Goal: Find specific page/section: Find specific page/section

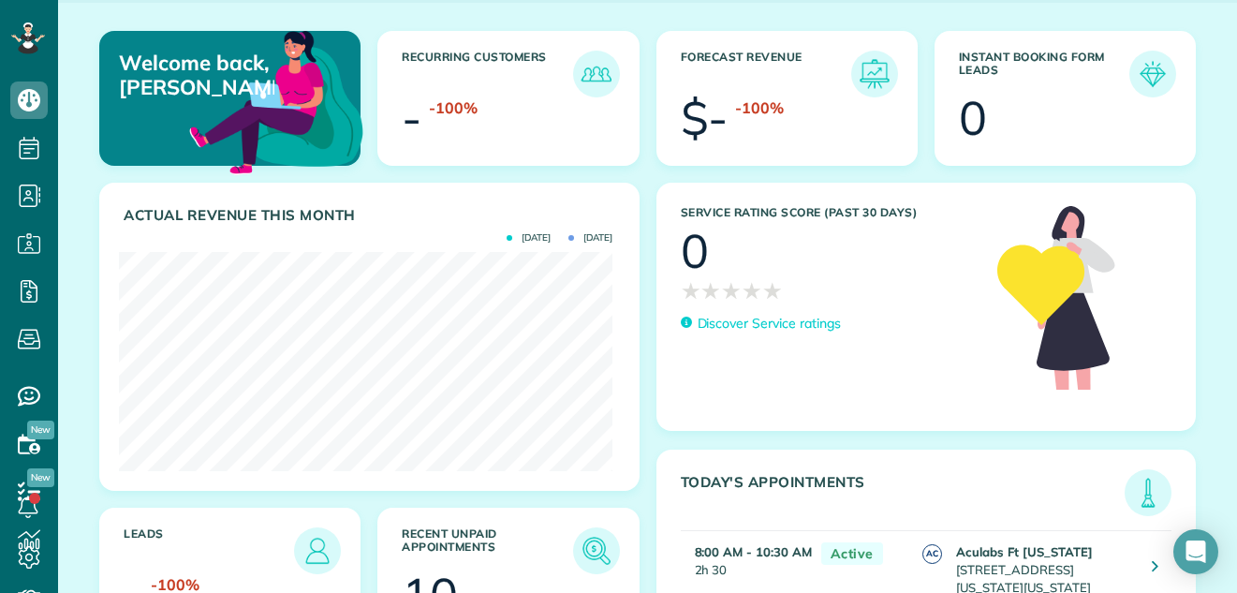
scroll to position [49, 0]
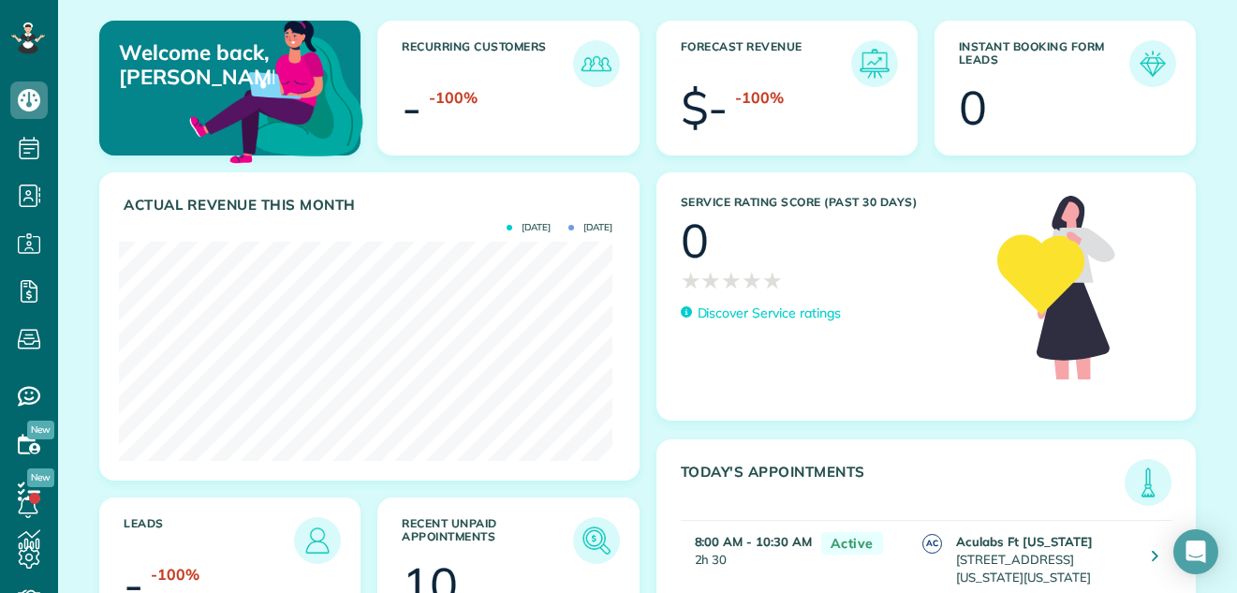
drag, startPoint x: 1199, startPoint y: 183, endPoint x: 1199, endPoint y: 218, distance: 35.6
click at [1199, 218] on div "Welcome back, Lisa! Recurring Customers - -100% Forecast Revenue $- -100% Insta…" at bounding box center [647, 265] width 1179 height 545
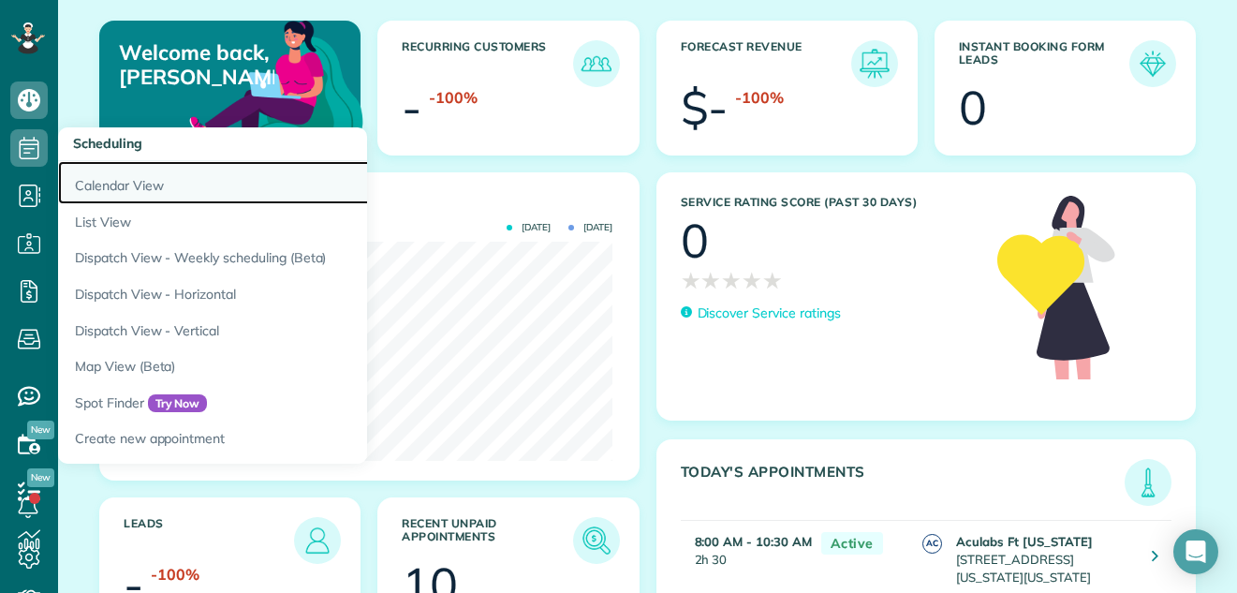
click at [107, 183] on link "Calendar View" at bounding box center [292, 182] width 468 height 43
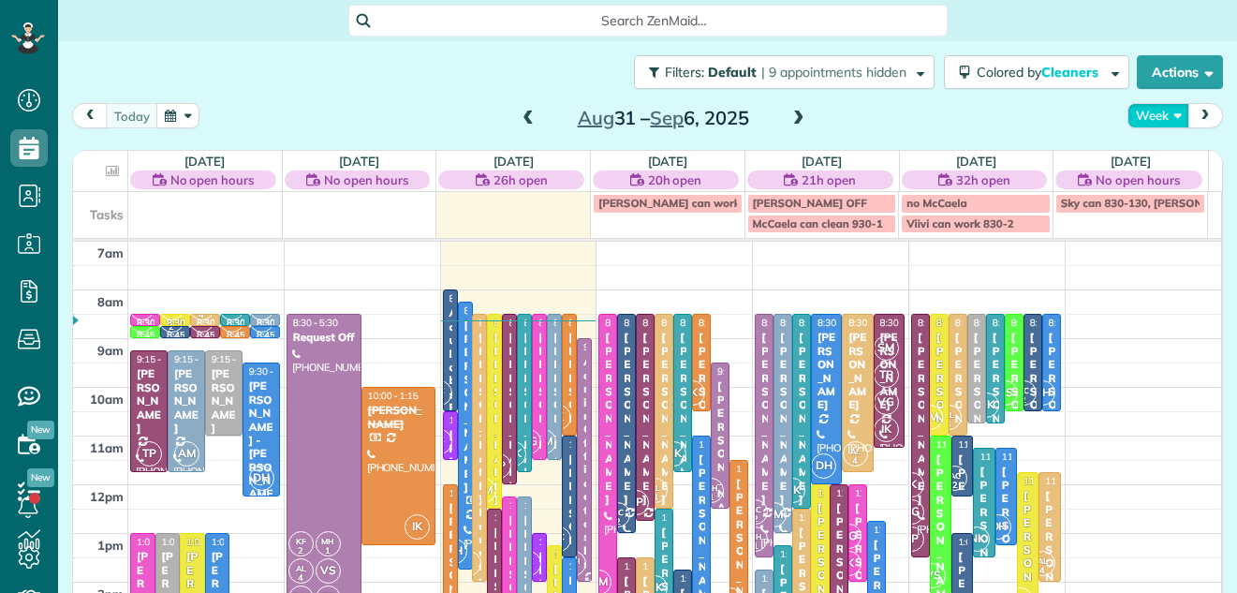
click at [1138, 110] on button "Week" at bounding box center [1158, 115] width 62 height 25
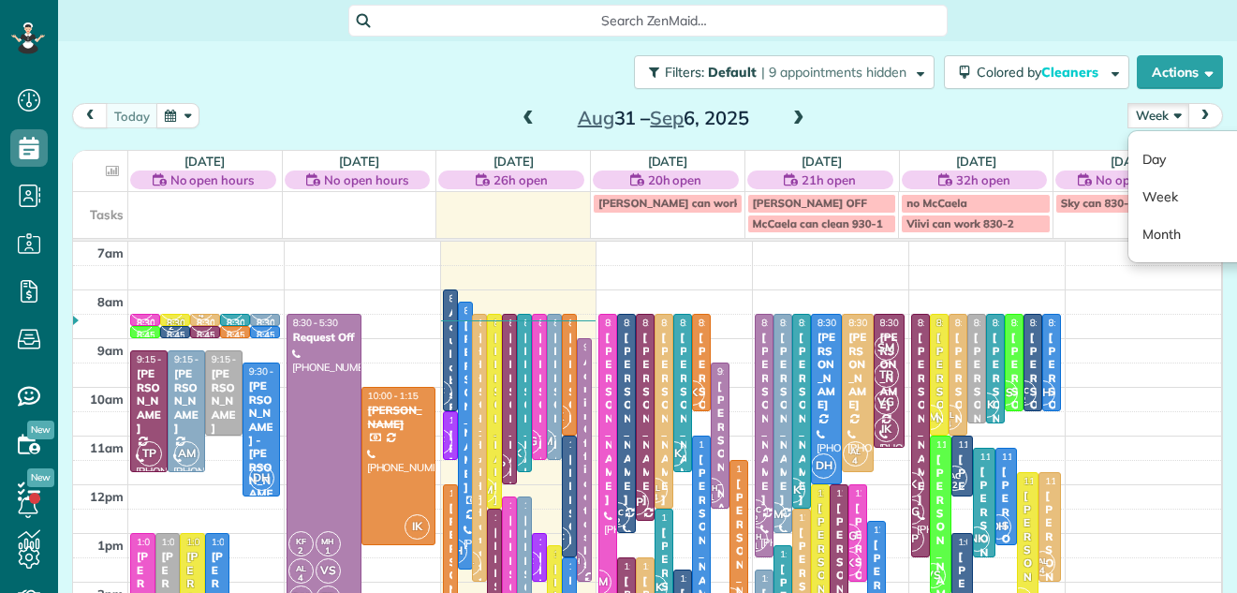
scroll to position [8, 8]
click at [1133, 154] on link "Day" at bounding box center [1202, 158] width 148 height 37
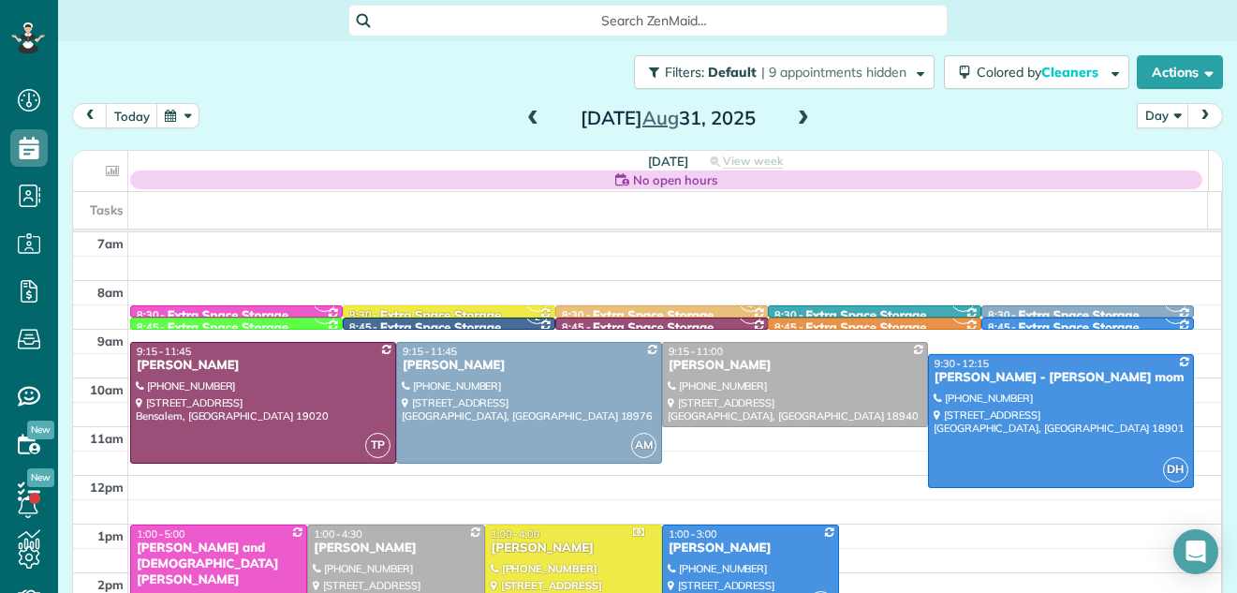
click at [795, 115] on span at bounding box center [803, 118] width 21 height 17
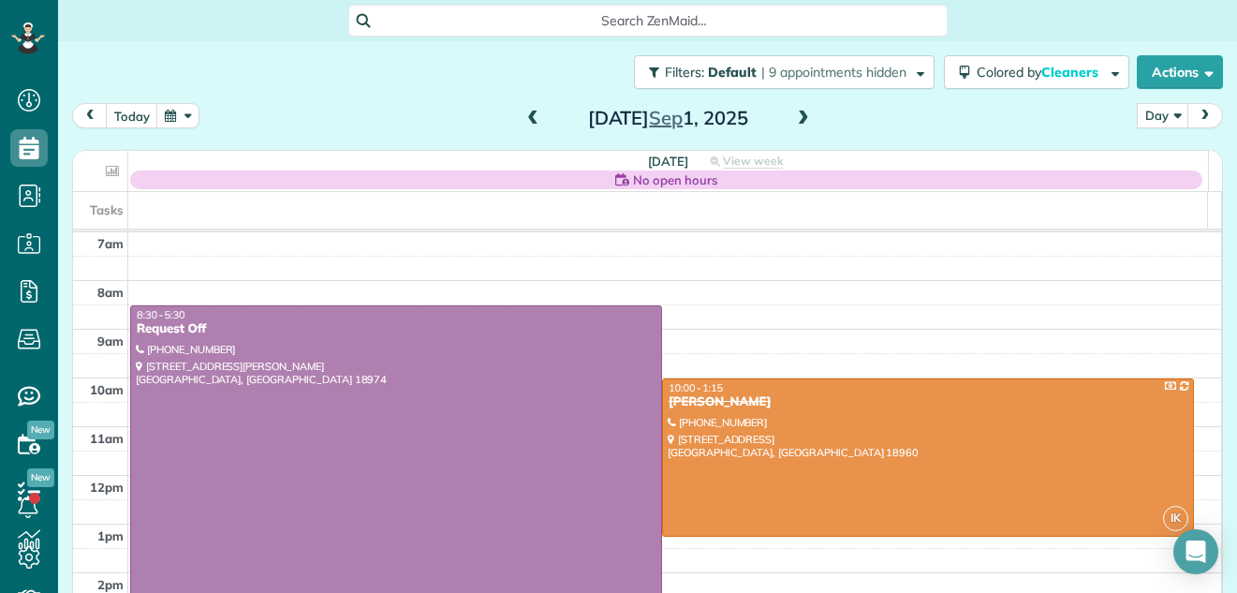
click at [795, 115] on span at bounding box center [803, 118] width 21 height 17
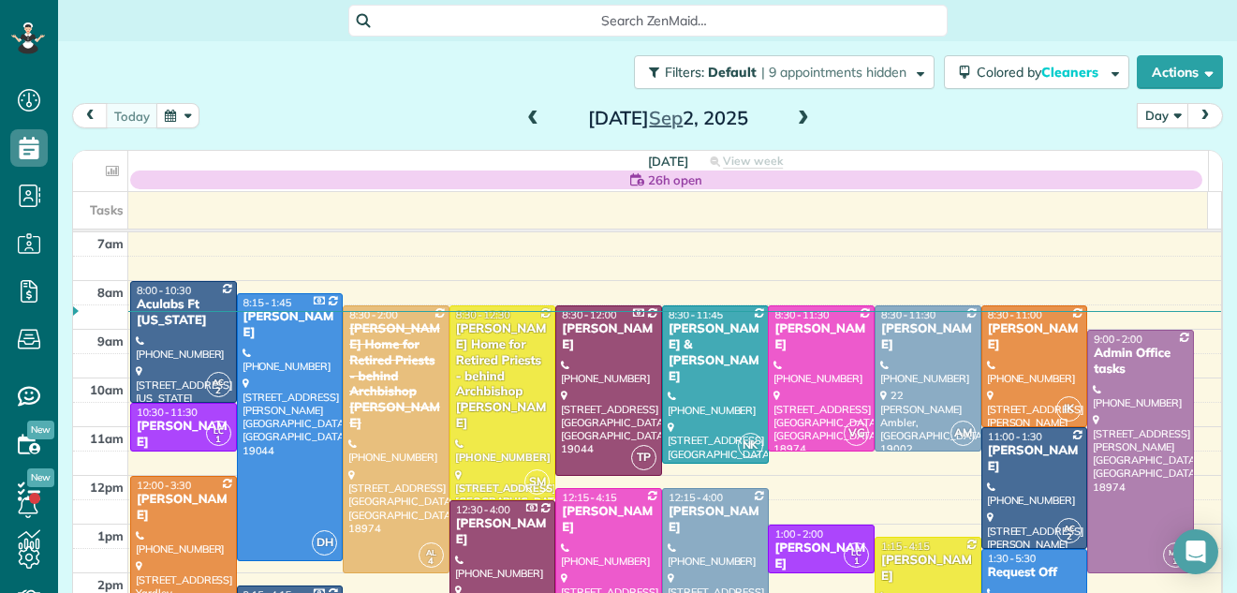
click at [795, 115] on span at bounding box center [803, 118] width 21 height 17
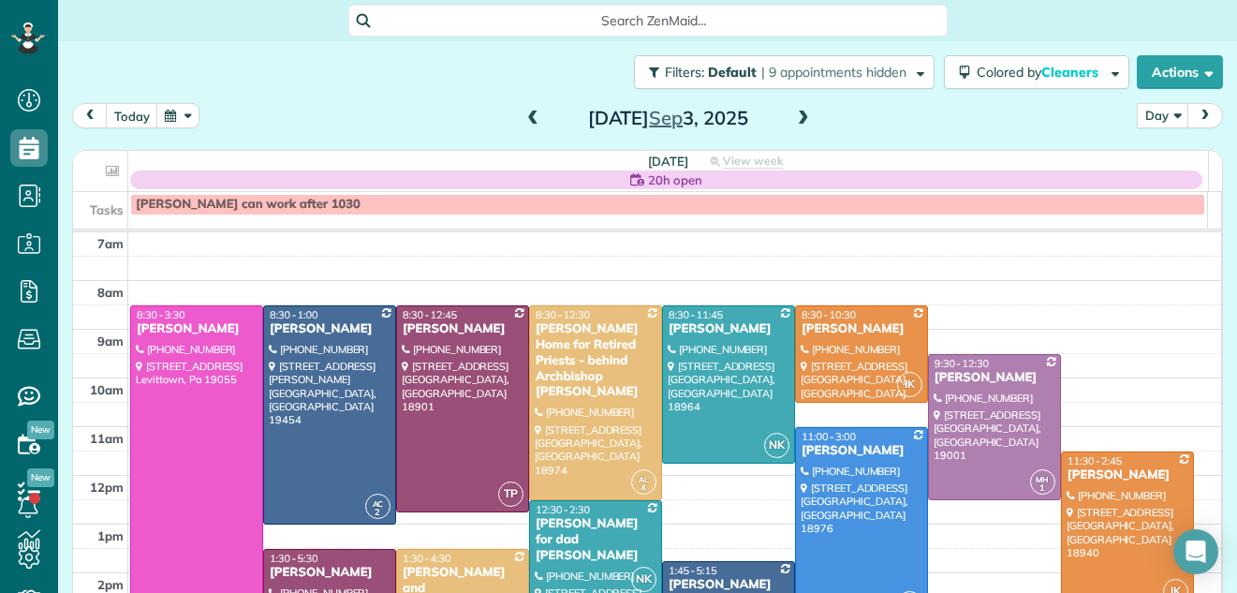
click at [522, 116] on span at bounding box center [532, 118] width 21 height 17
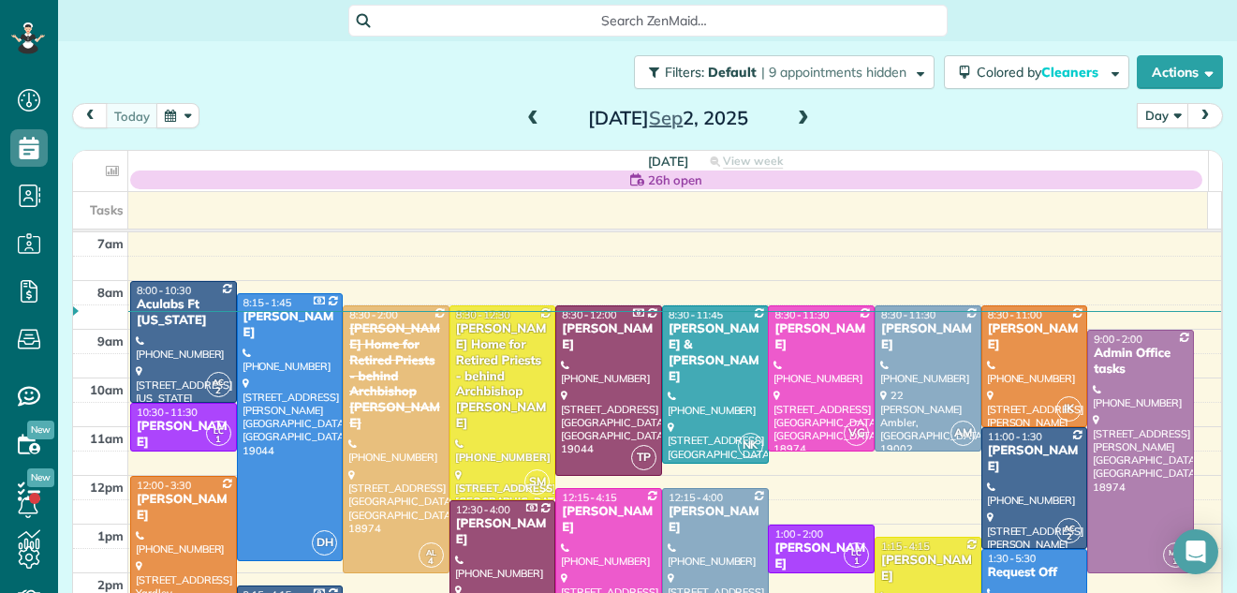
click at [522, 116] on span at bounding box center [532, 118] width 21 height 17
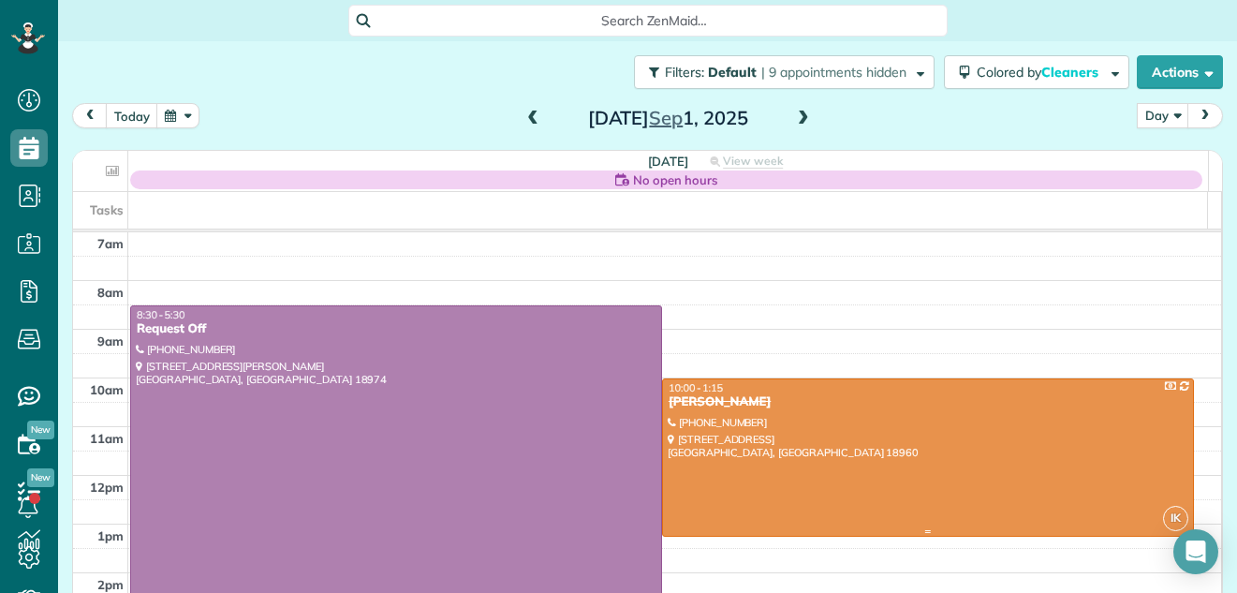
click at [881, 467] on div at bounding box center [928, 457] width 530 height 156
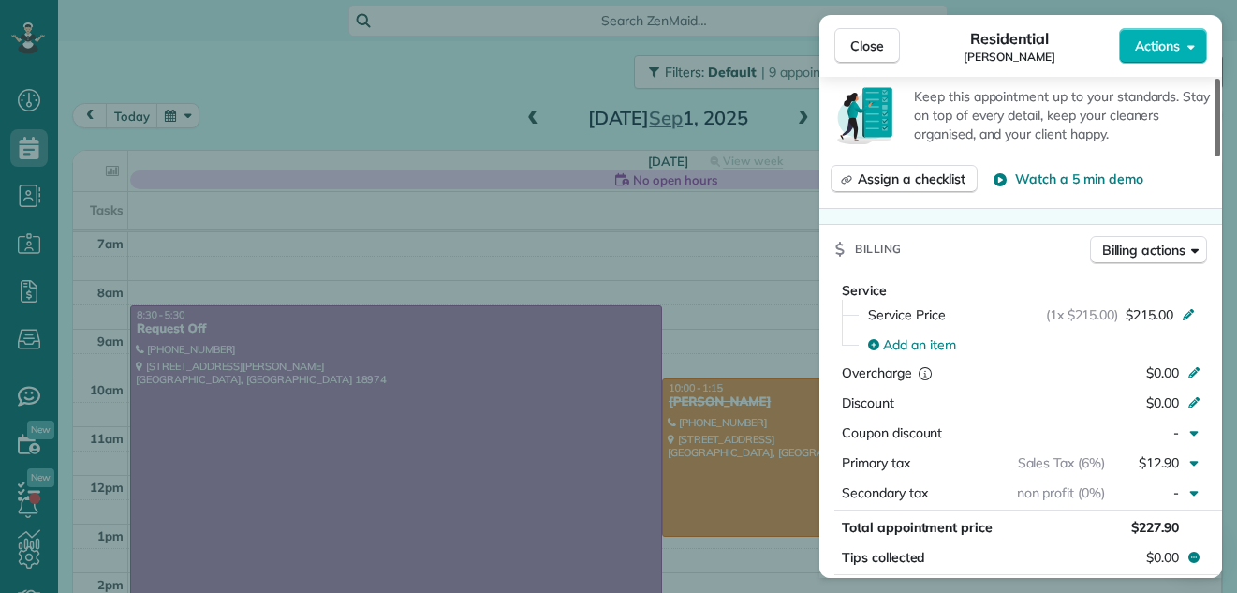
scroll to position [921, 0]
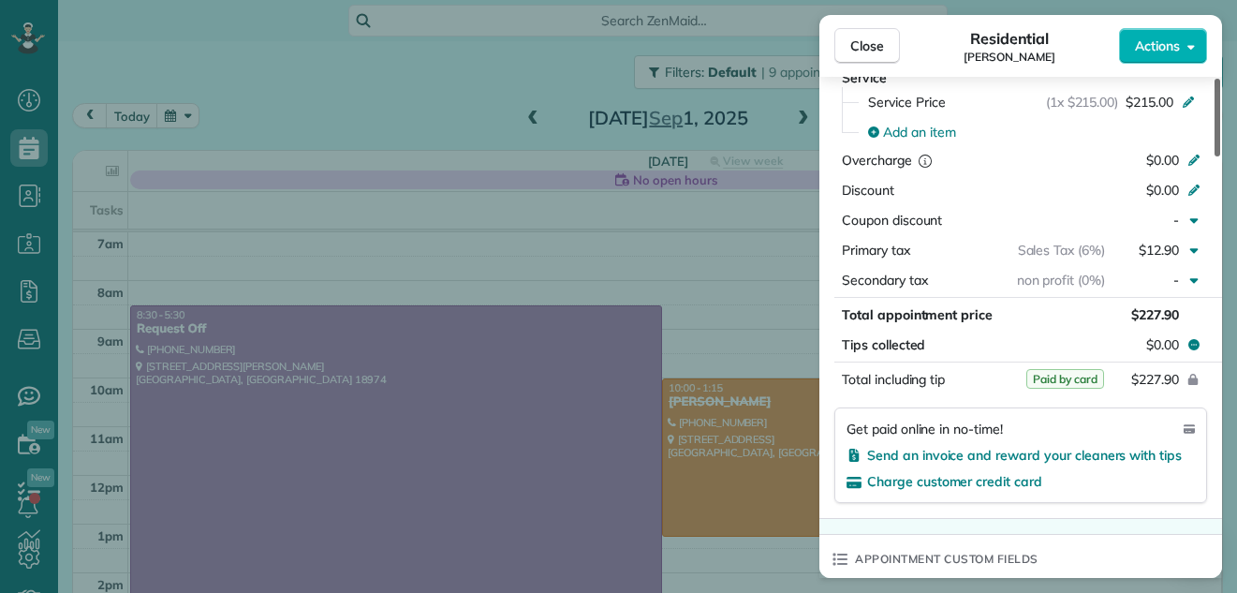
drag, startPoint x: 1217, startPoint y: 143, endPoint x: 1191, endPoint y: 286, distance: 144.7
click at [1214, 156] on div at bounding box center [1217, 118] width 6 height 78
click at [868, 40] on span "Close" at bounding box center [867, 46] width 34 height 19
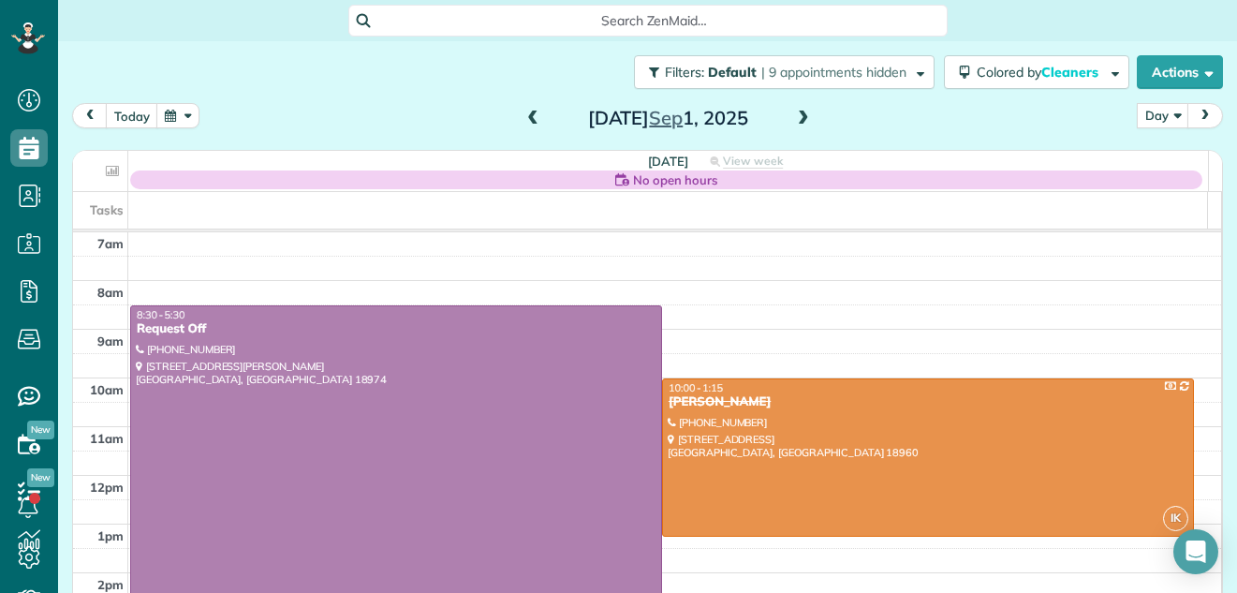
click at [800, 115] on span at bounding box center [803, 118] width 21 height 17
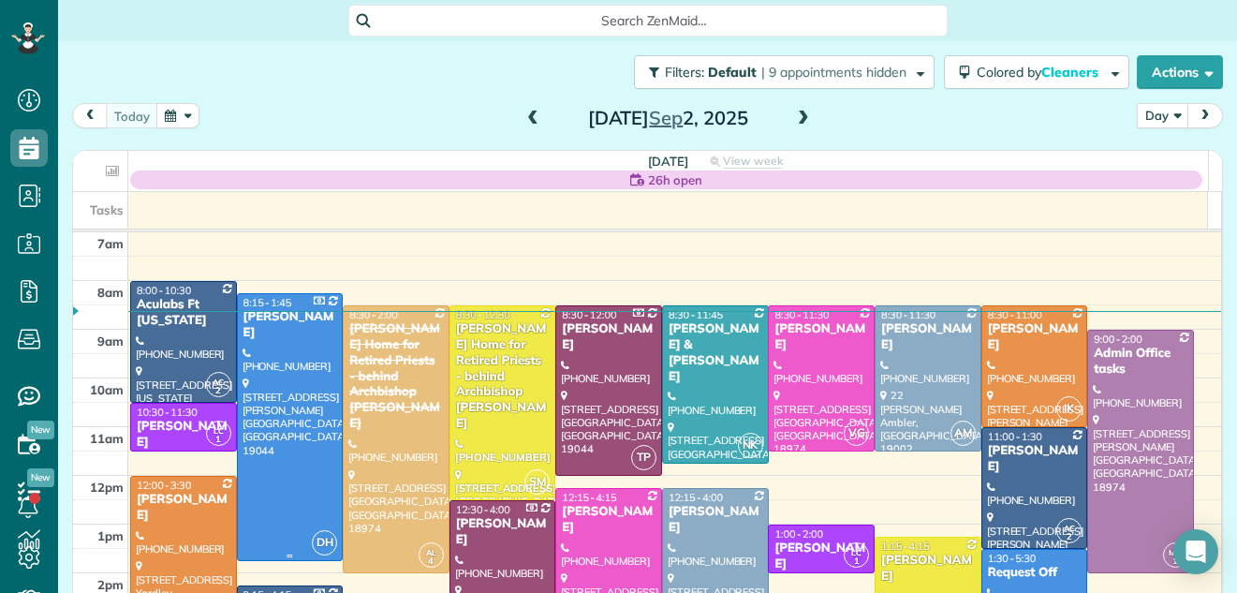
click at [283, 368] on div at bounding box center [290, 427] width 105 height 266
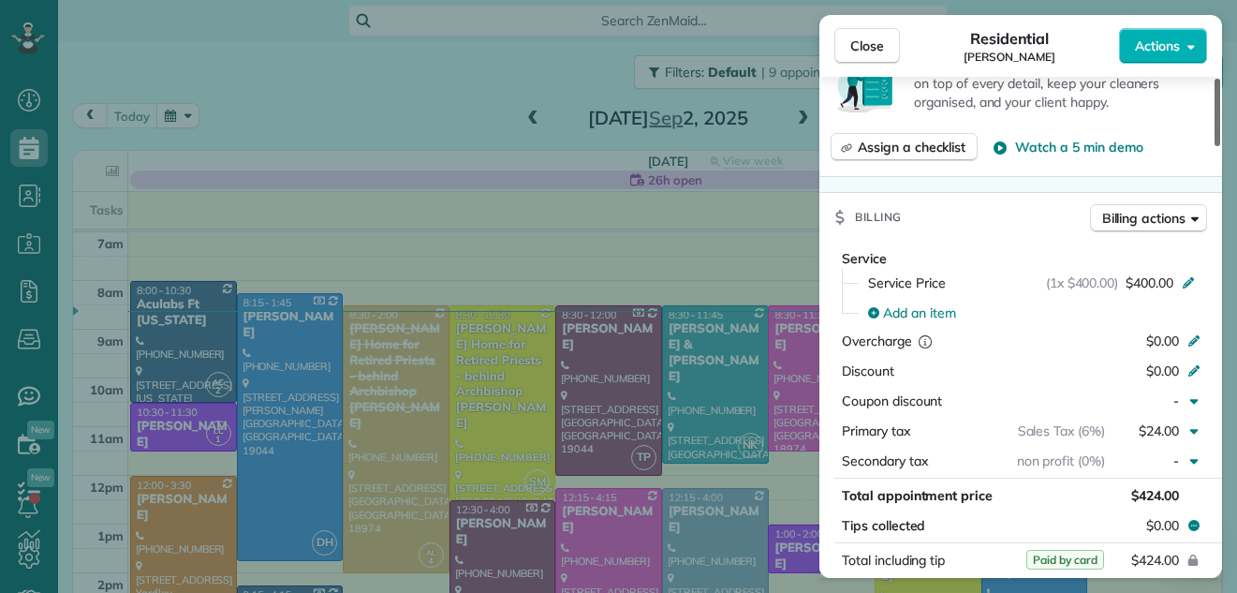
scroll to position [868, 0]
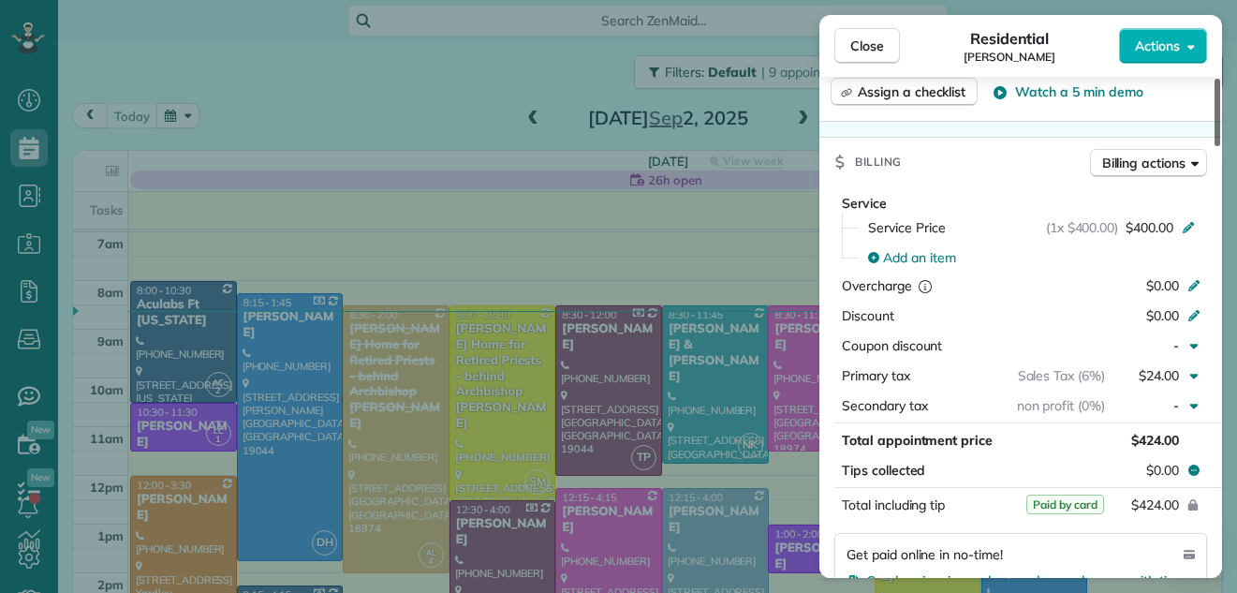
drag, startPoint x: 1217, startPoint y: 120, endPoint x: 1197, endPoint y: 237, distance: 118.8
click at [1214, 146] on div at bounding box center [1217, 112] width 6 height 67
click at [872, 46] on span "Close" at bounding box center [867, 46] width 34 height 19
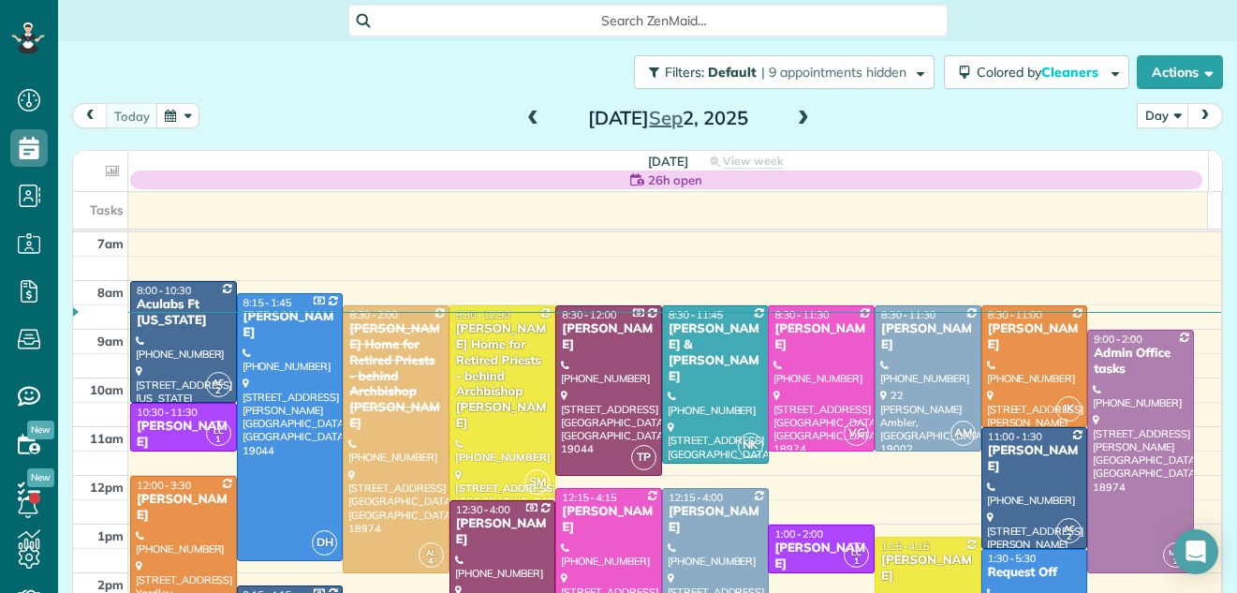
click at [793, 114] on span at bounding box center [803, 118] width 21 height 17
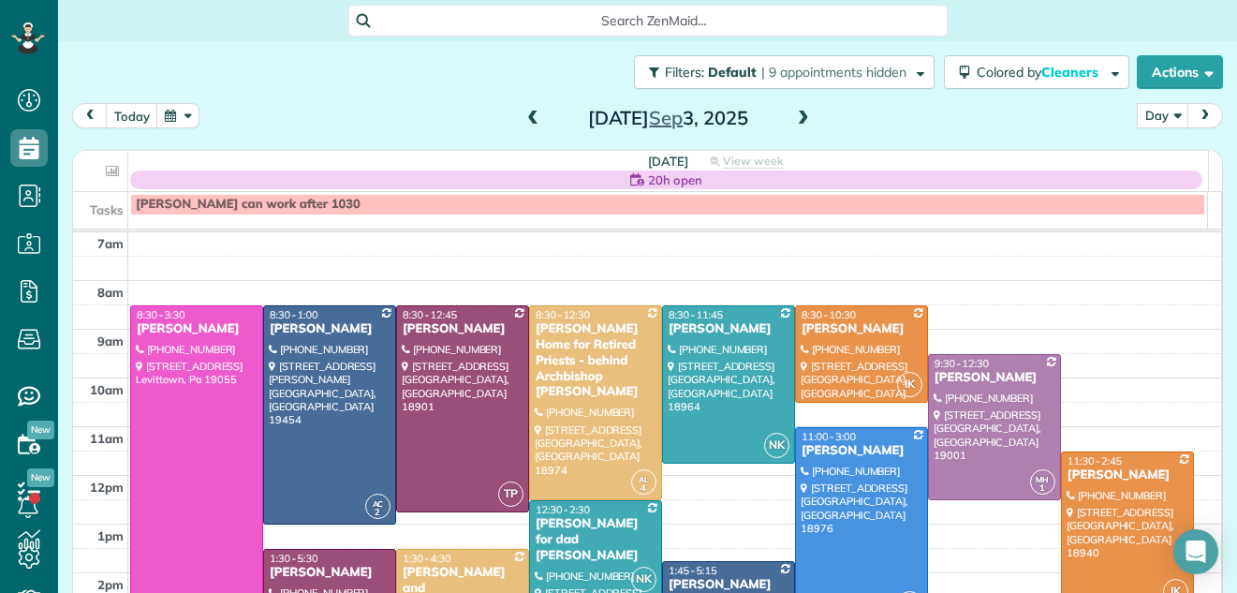
click at [793, 114] on span at bounding box center [803, 118] width 21 height 17
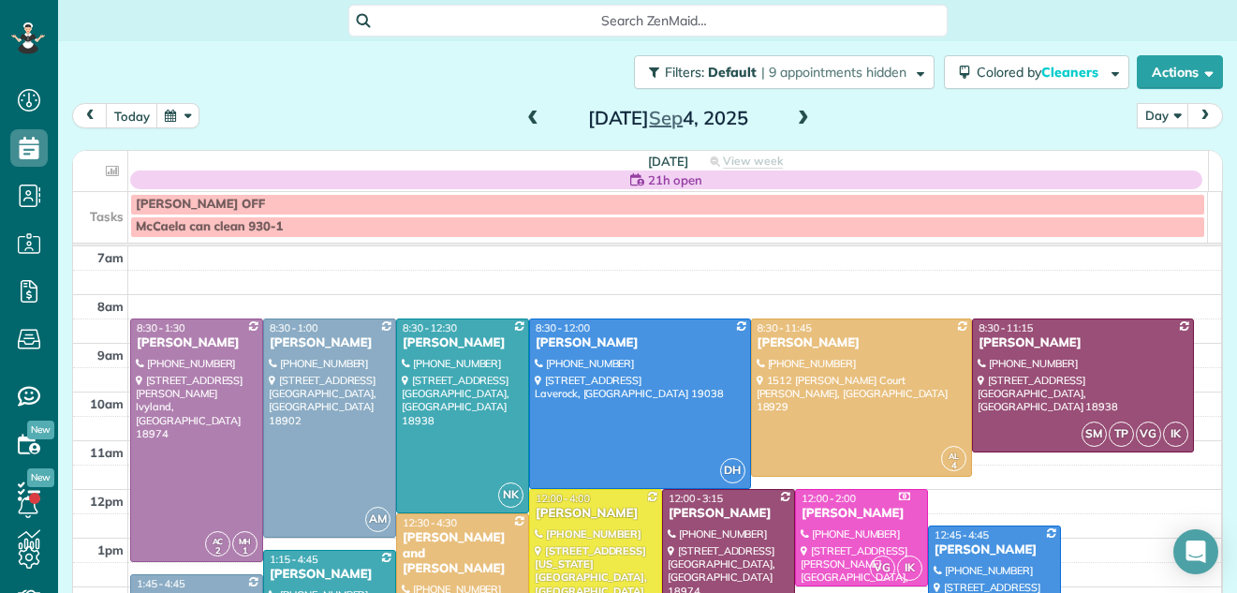
click at [793, 114] on span at bounding box center [803, 118] width 21 height 17
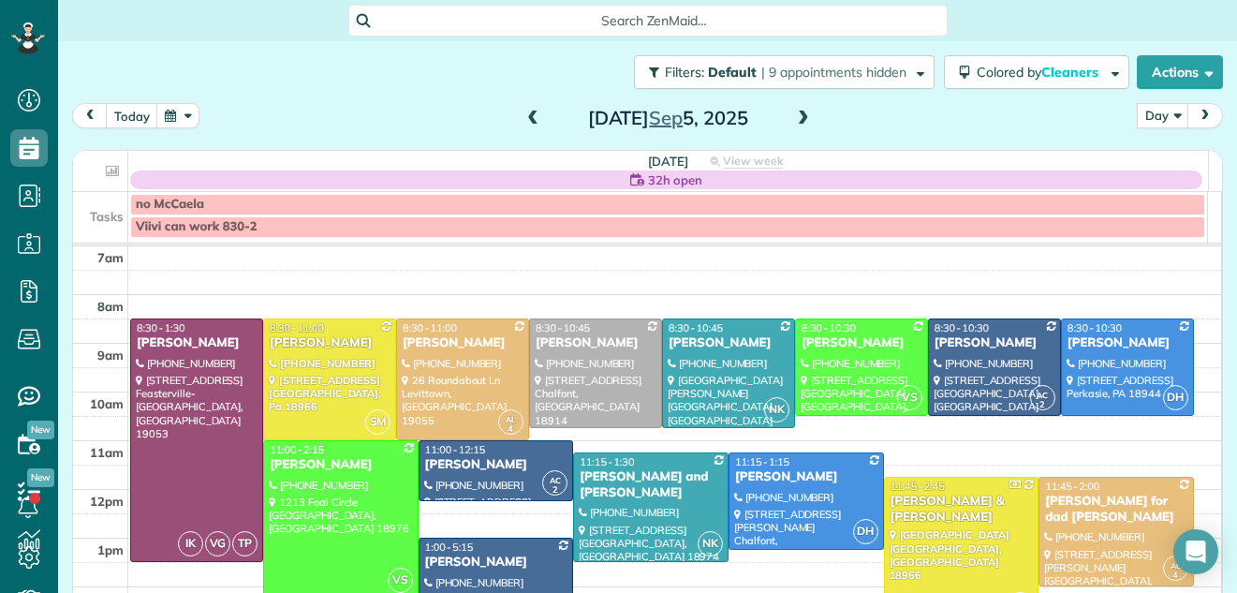
drag, startPoint x: 1171, startPoint y: 296, endPoint x: 1176, endPoint y: 188, distance: 107.8
click at [1176, 188] on table "Friday 32h open View week $2,715.00 56.25 Man Hours 19 Appointments 7% Paid 95%…" at bounding box center [647, 384] width 1149 height 467
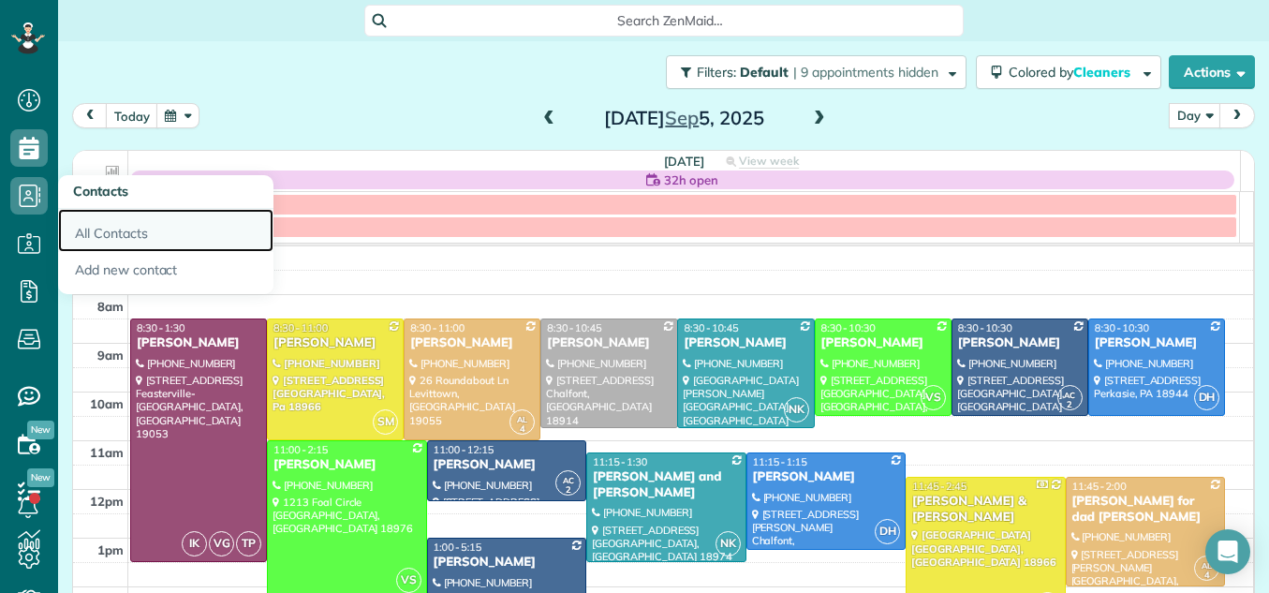
click at [129, 229] on link "All Contacts" at bounding box center [165, 230] width 215 height 43
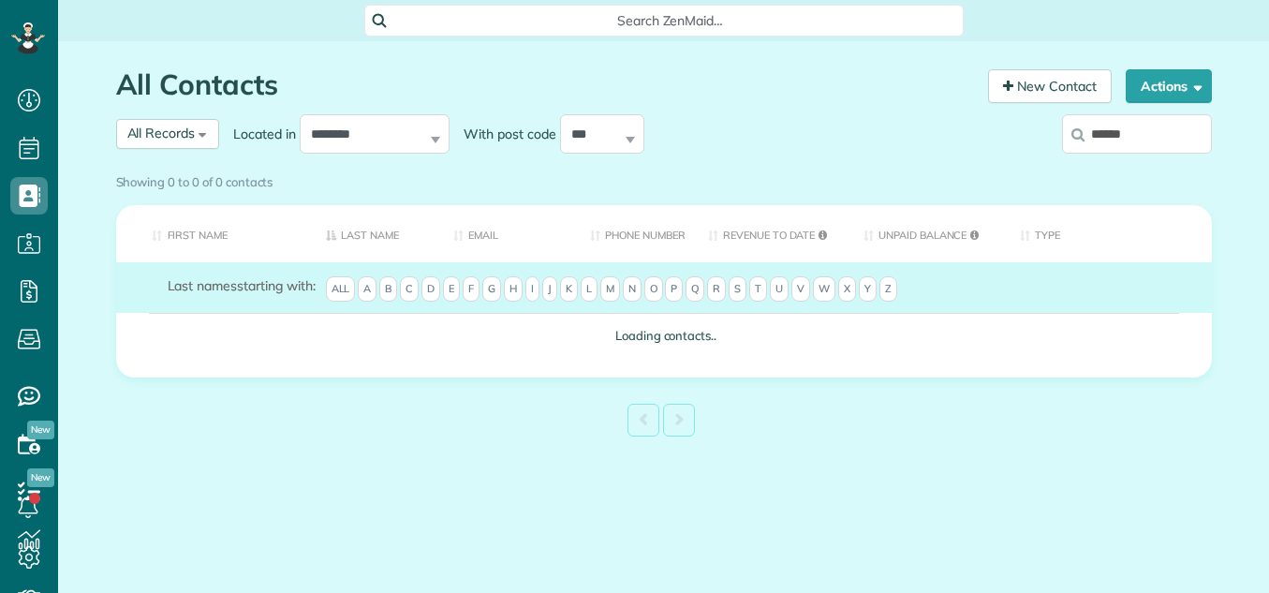
scroll to position [8, 8]
type input "******"
click at [1135, 166] on div "Showing 0 to 0 of 0 contacts" at bounding box center [664, 178] width 1096 height 25
click at [1160, 166] on div "Showing 0 to 0 of 0 contacts" at bounding box center [664, 178] width 1096 height 25
click at [1150, 166] on div "Showing 0 to 0 of 0 contacts" at bounding box center [664, 182] width 1124 height 33
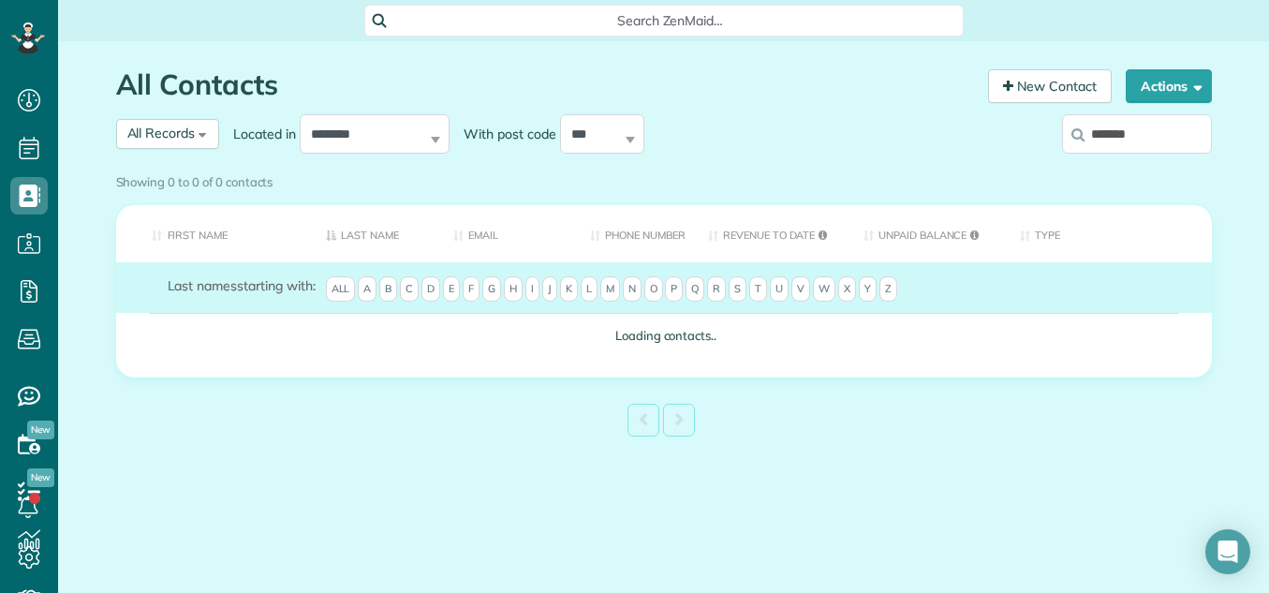
click at [1109, 166] on div "Showing 0 to 0 of 0 contacts" at bounding box center [664, 182] width 1124 height 33
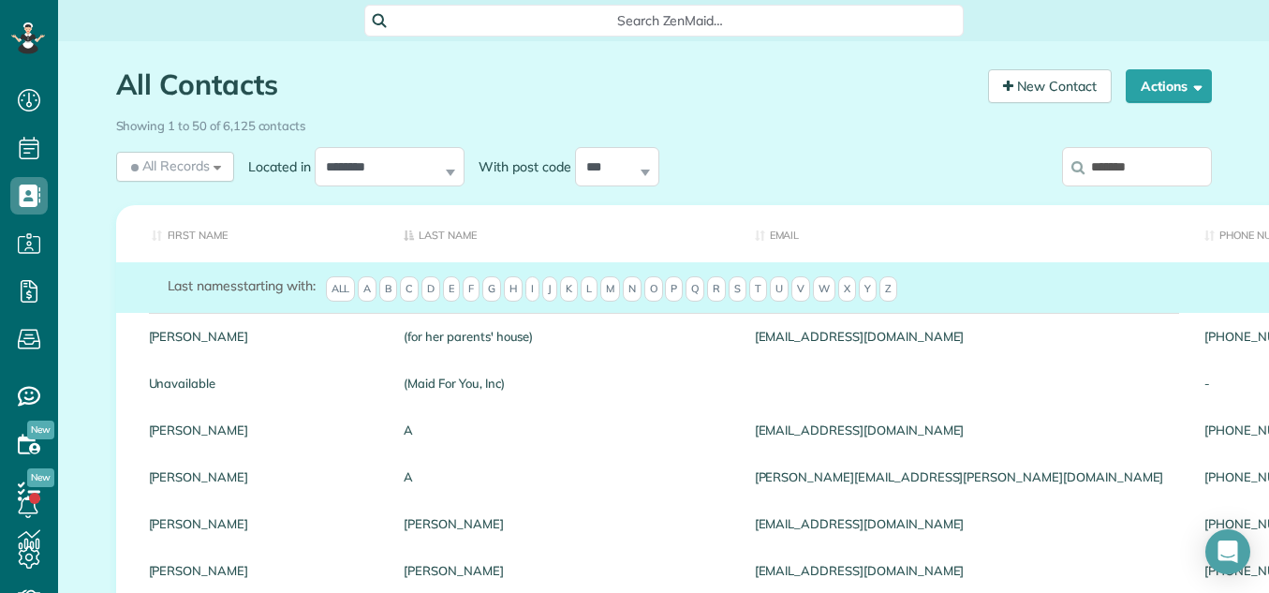
click at [1140, 161] on input "******" at bounding box center [1137, 166] width 150 height 39
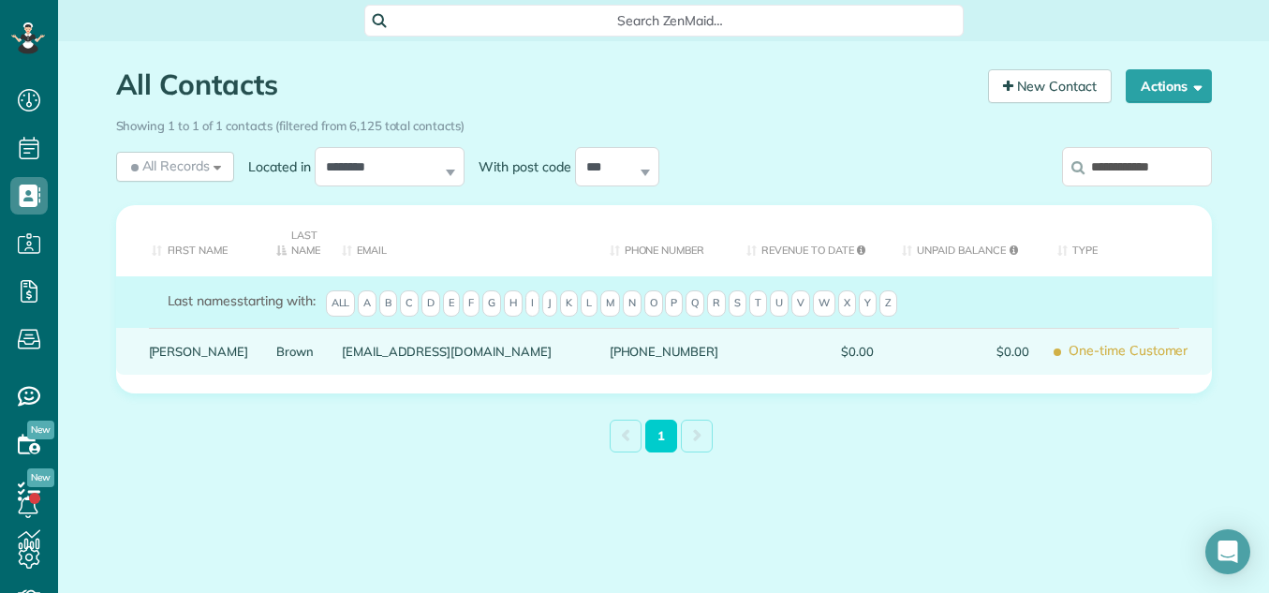
type input "**********"
click at [166, 347] on link "Eileen" at bounding box center [199, 351] width 100 height 13
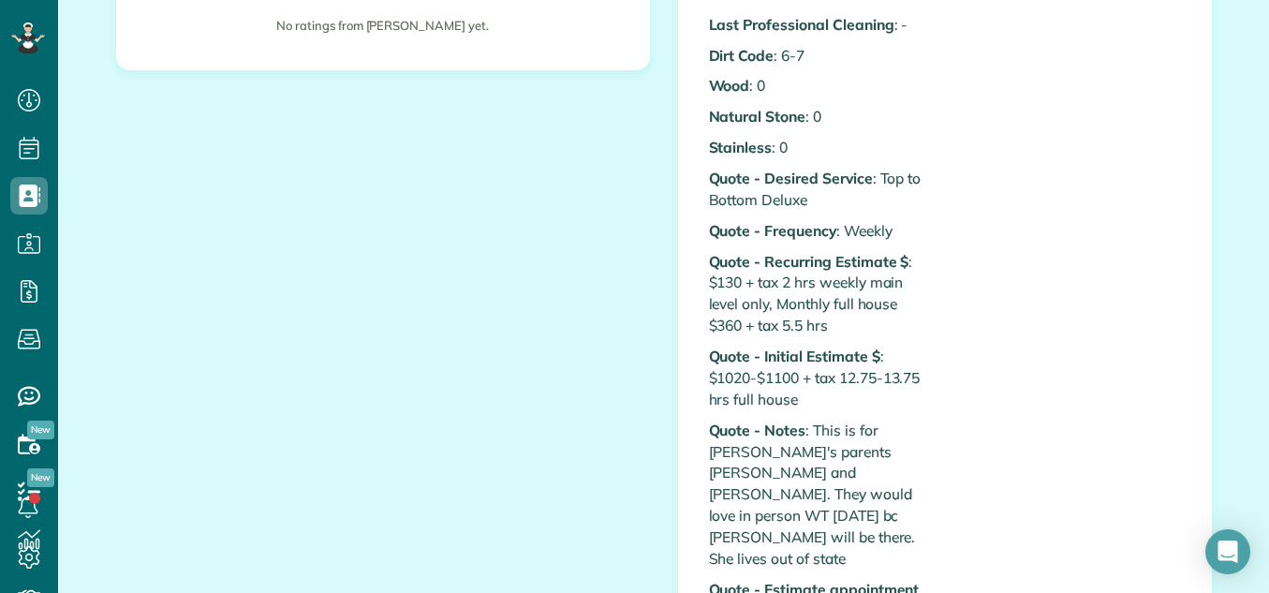
scroll to position [562, 0]
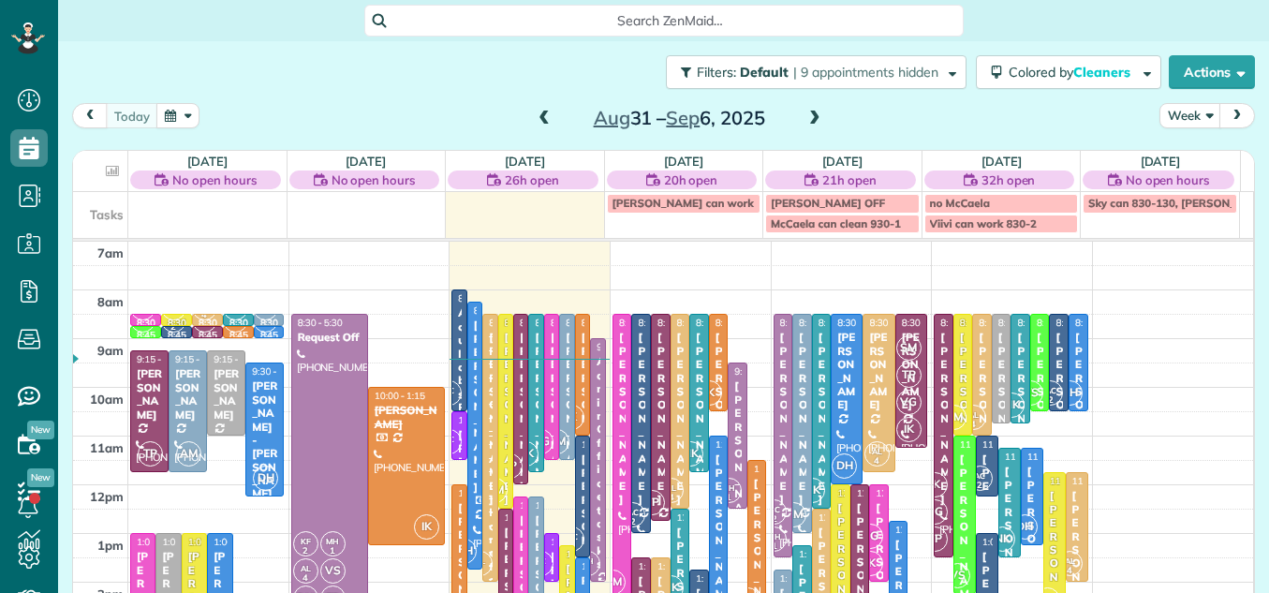
scroll to position [8, 8]
click at [201, 140] on div "today Week Aug 31 – Sep 6, 2025 Sun 8/31 No open hours $1,510.00 21.5 Man Hours…" at bounding box center [663, 329] width 1183 height 452
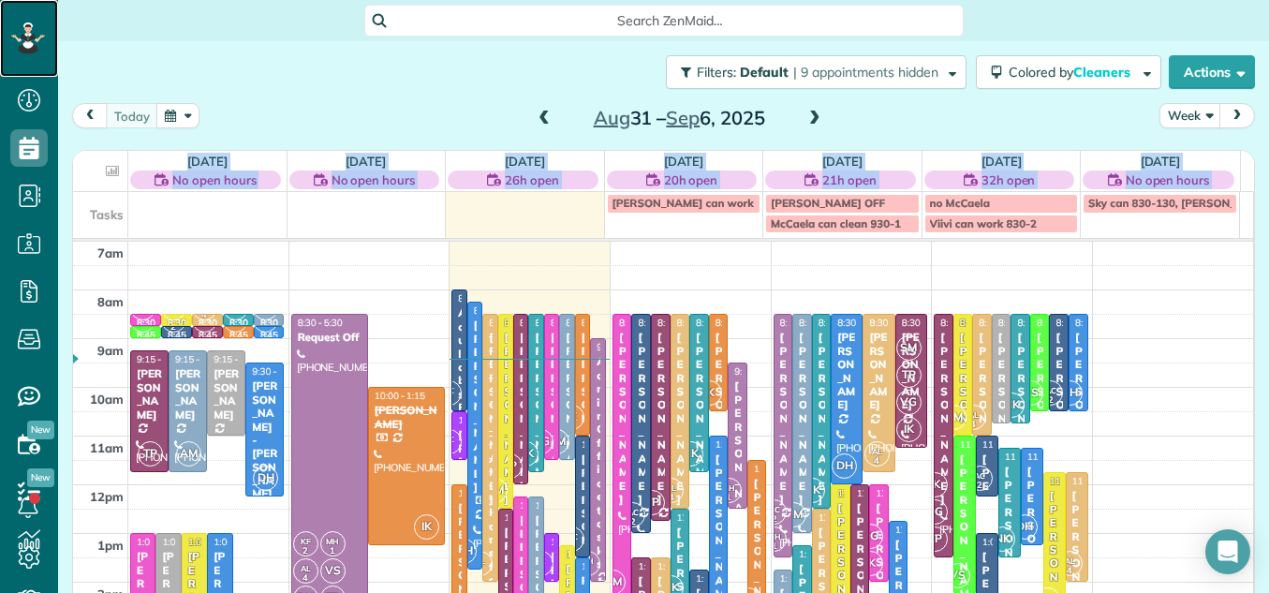
click at [27, 27] on icon at bounding box center [27, 24] width 7 height 5
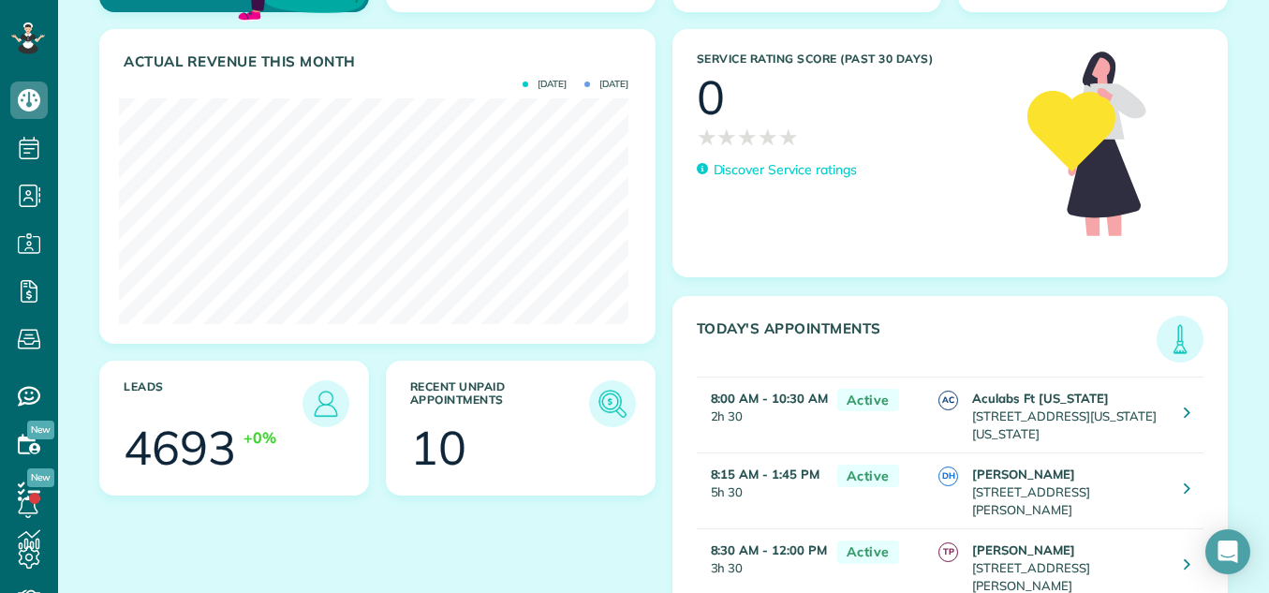
scroll to position [239, 0]
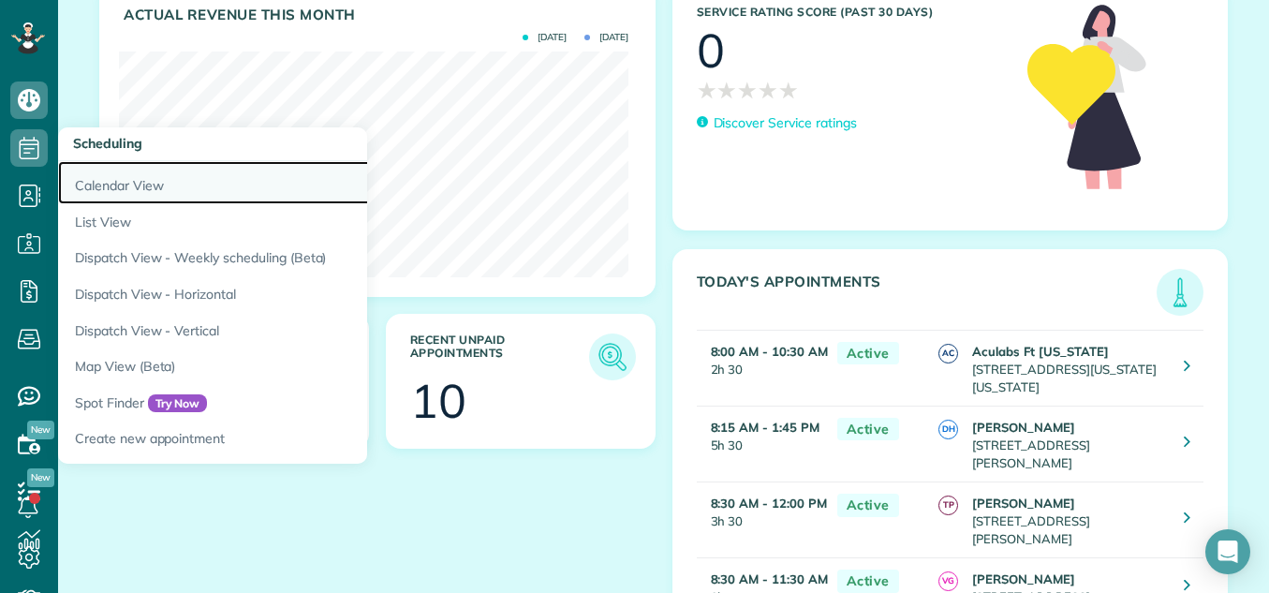
click at [96, 183] on link "Calendar View" at bounding box center [292, 182] width 468 height 43
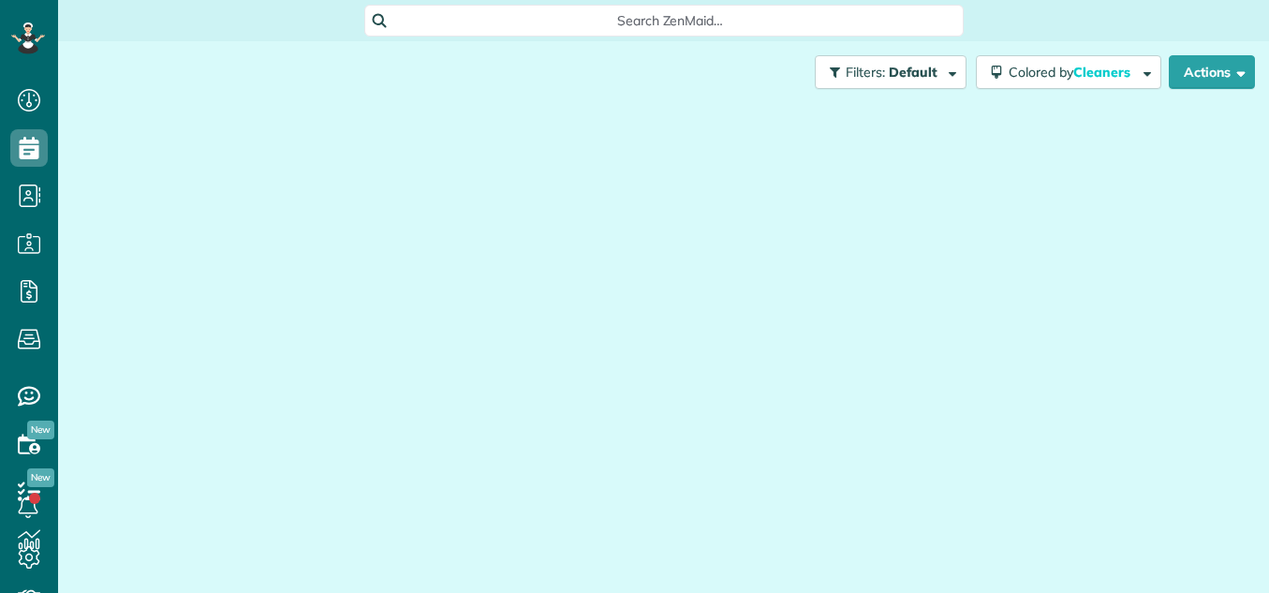
scroll to position [8, 8]
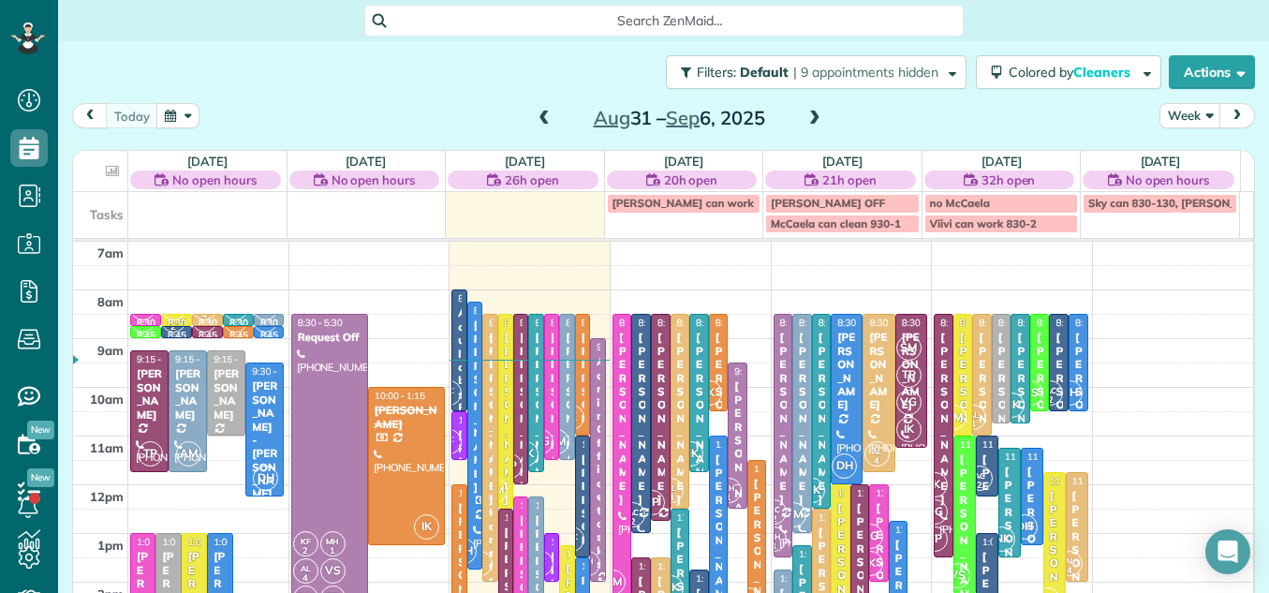
click at [809, 110] on span at bounding box center [814, 119] width 21 height 28
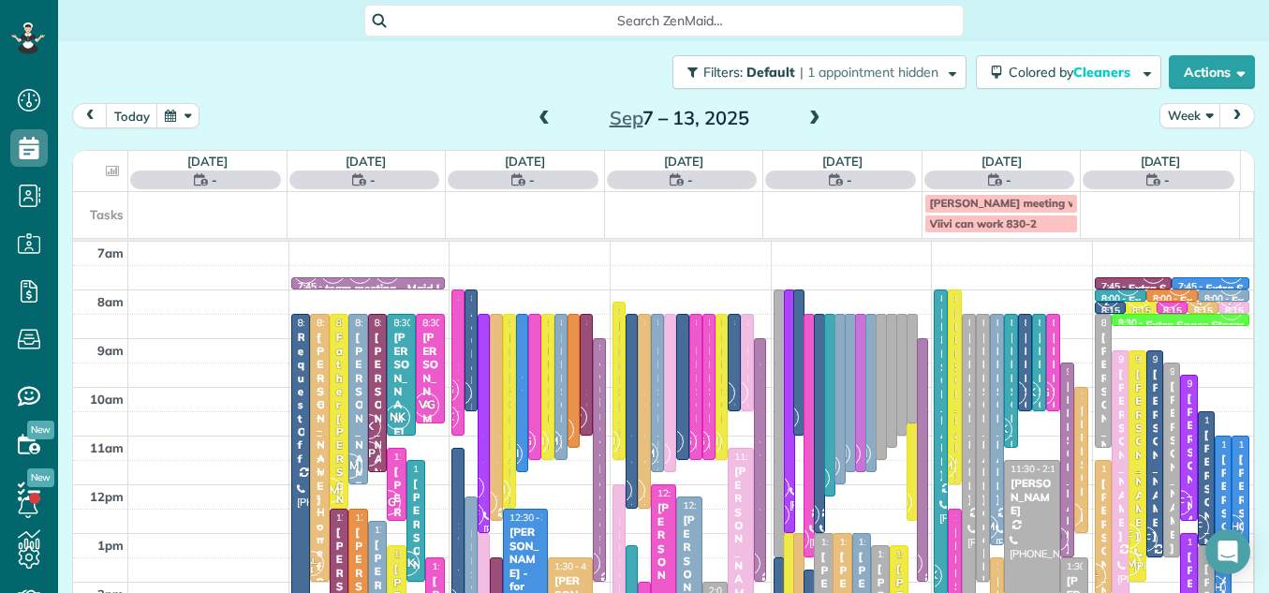
click at [809, 110] on span at bounding box center [814, 119] width 21 height 28
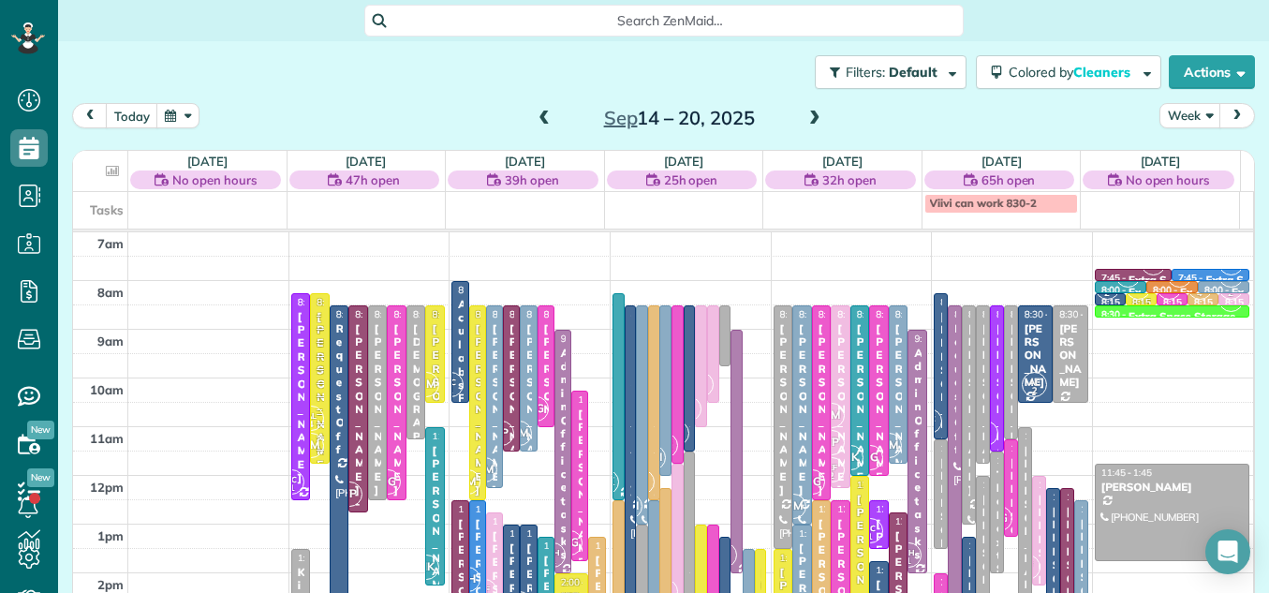
click at [534, 112] on span at bounding box center [544, 118] width 21 height 17
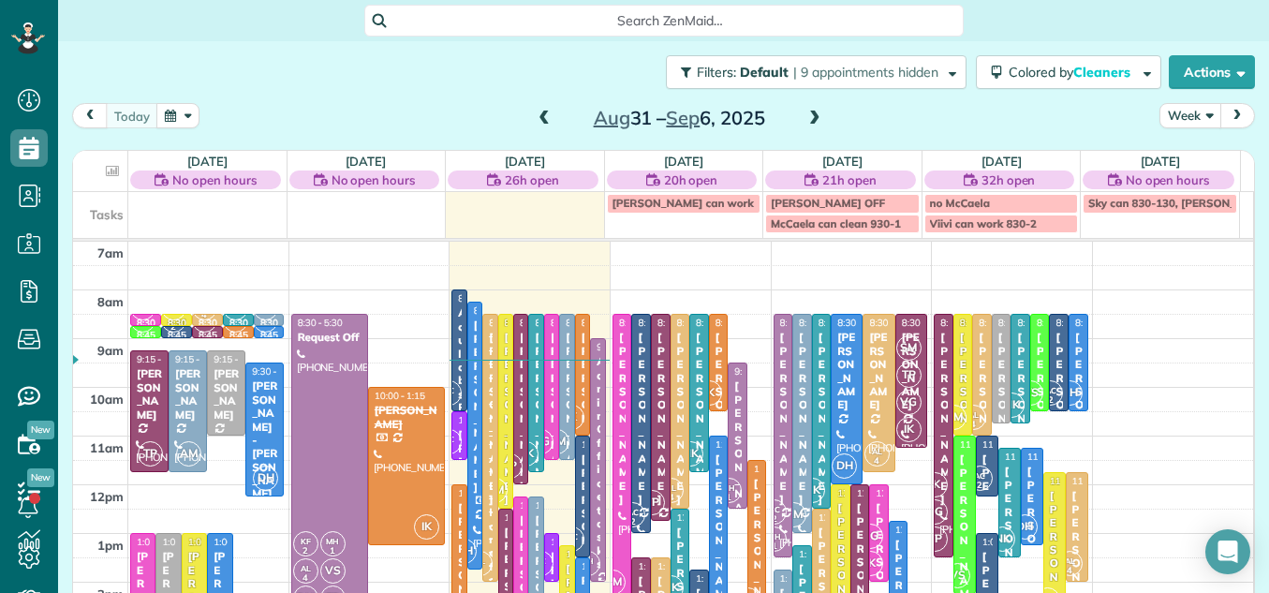
click at [1170, 111] on button "Week" at bounding box center [1190, 115] width 62 height 25
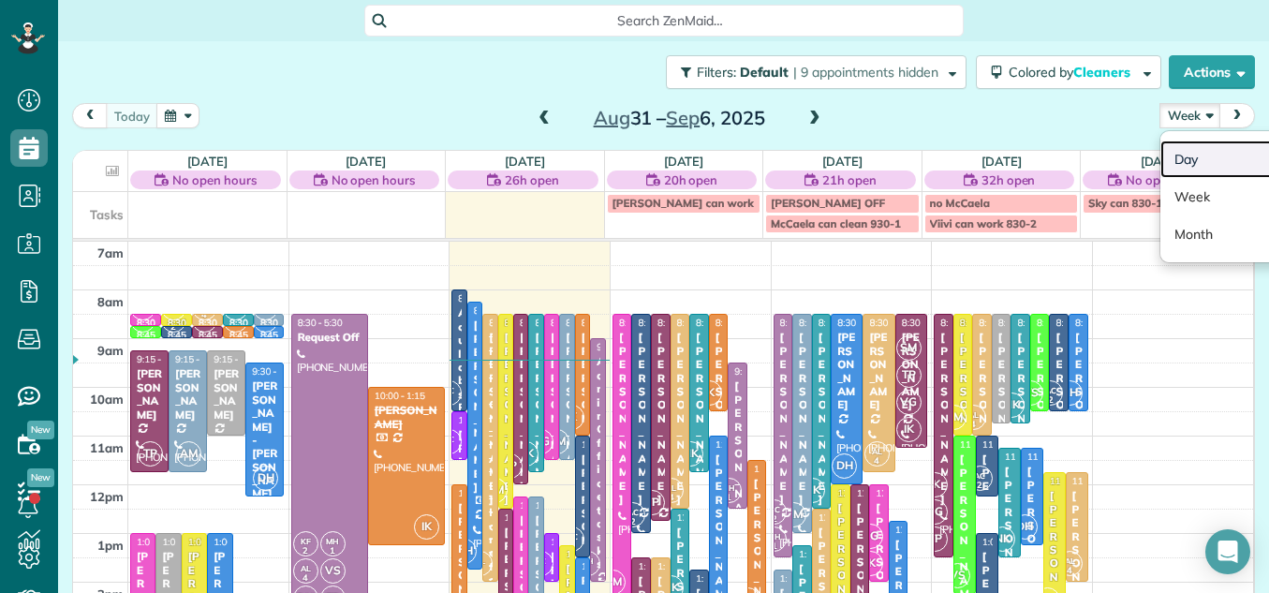
click at [1165, 151] on link "Day" at bounding box center [1234, 158] width 148 height 37
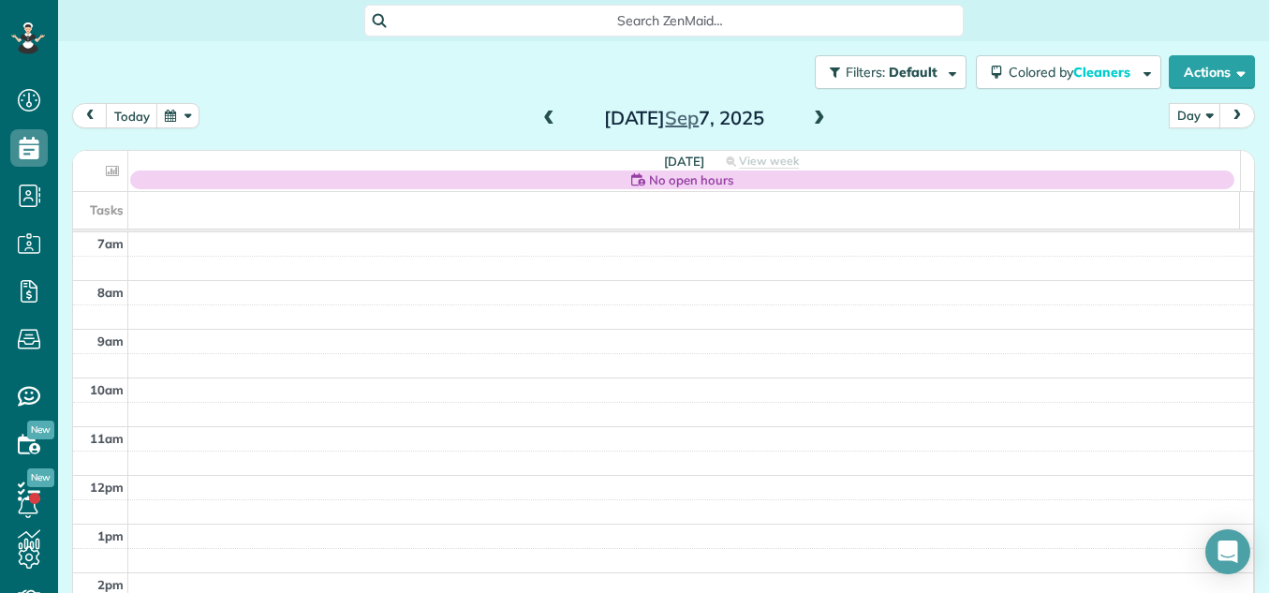
click at [809, 113] on span at bounding box center [819, 118] width 21 height 17
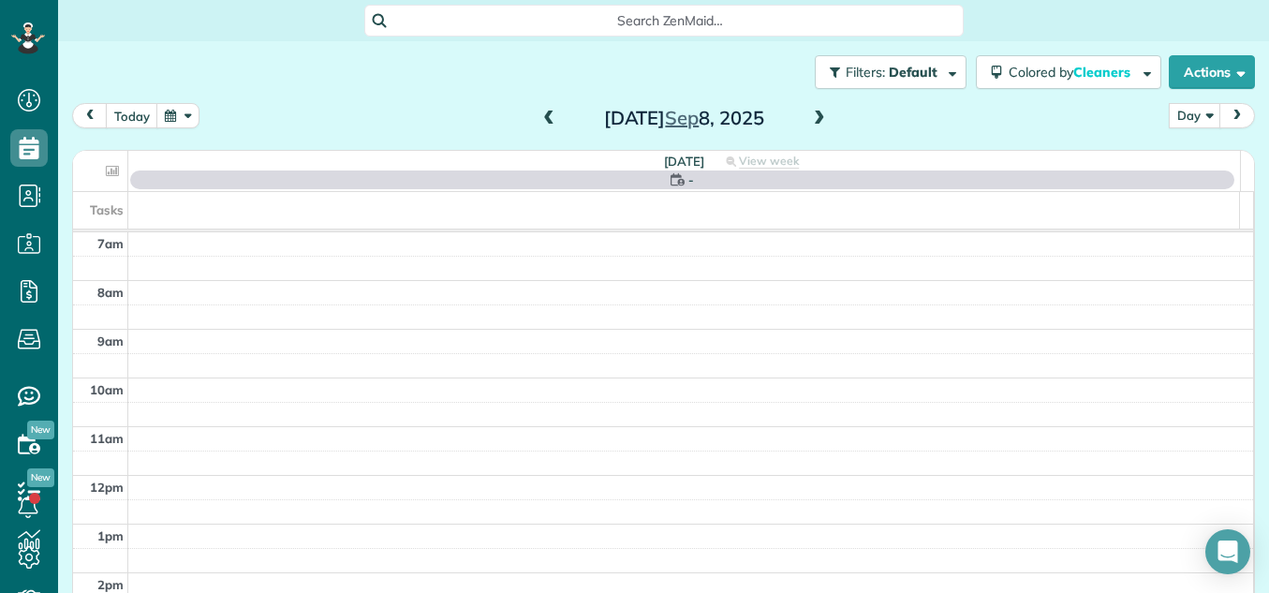
click at [809, 113] on span at bounding box center [819, 118] width 21 height 17
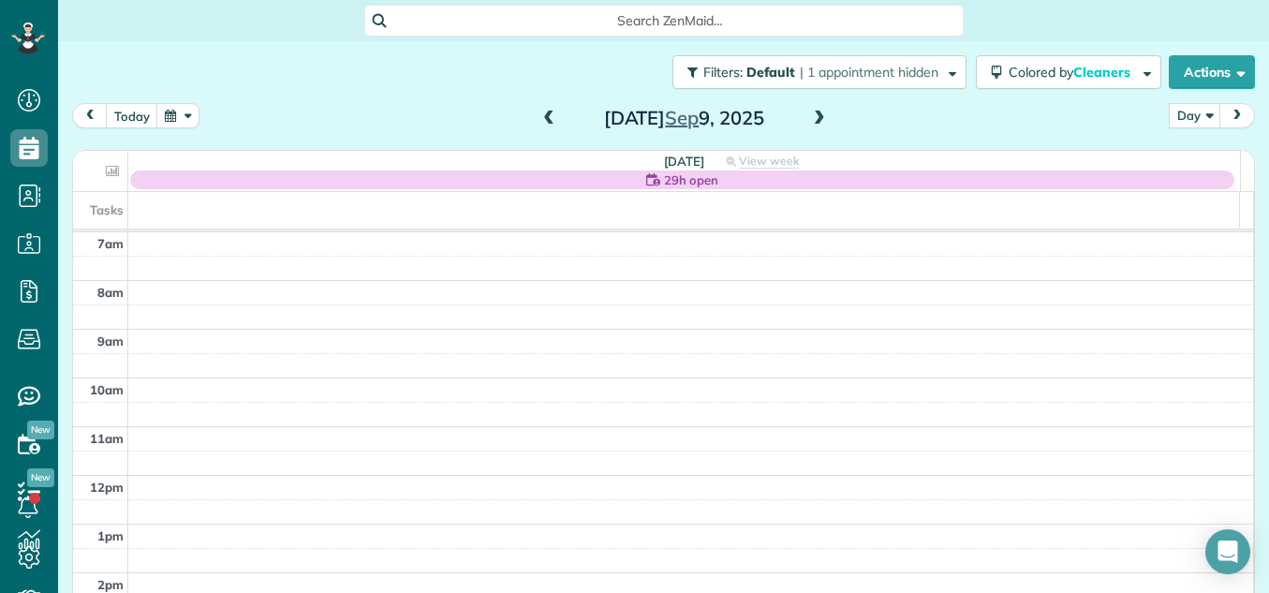
click at [541, 110] on span at bounding box center [548, 118] width 21 height 17
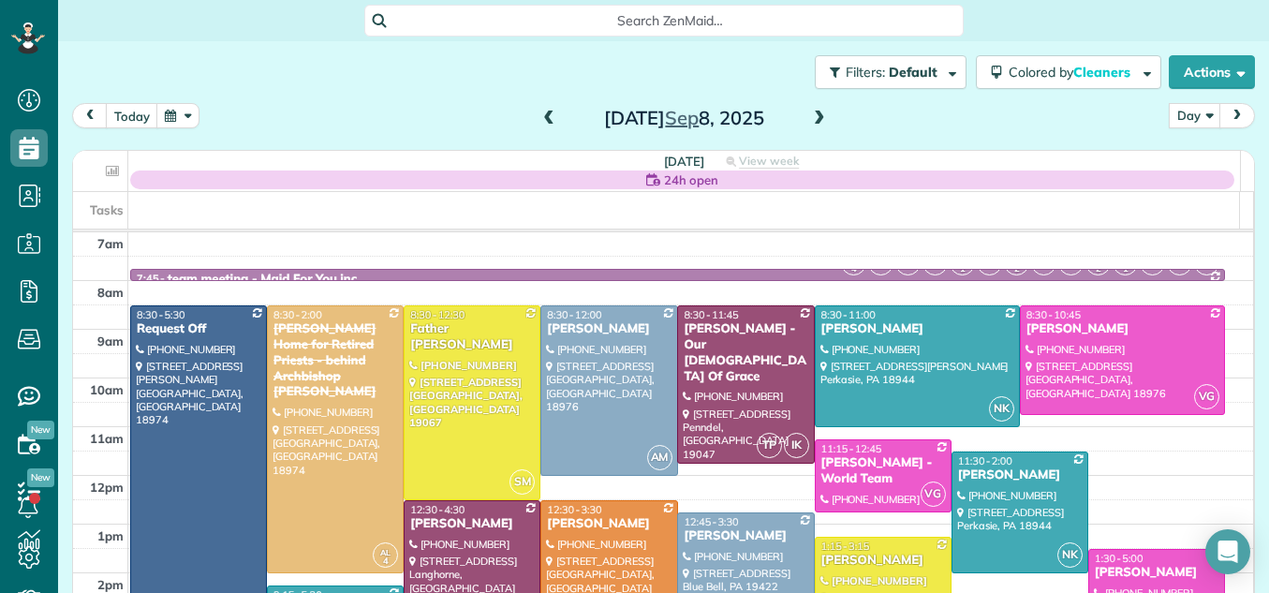
click at [541, 110] on span at bounding box center [548, 118] width 21 height 17
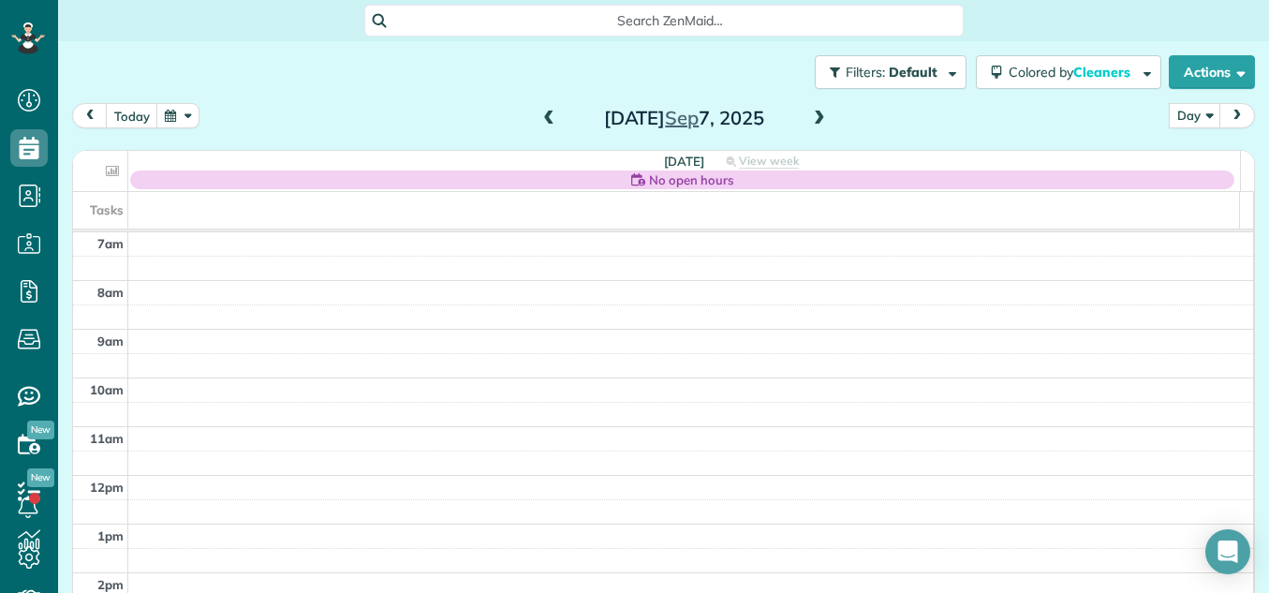
click at [541, 110] on span at bounding box center [548, 118] width 21 height 17
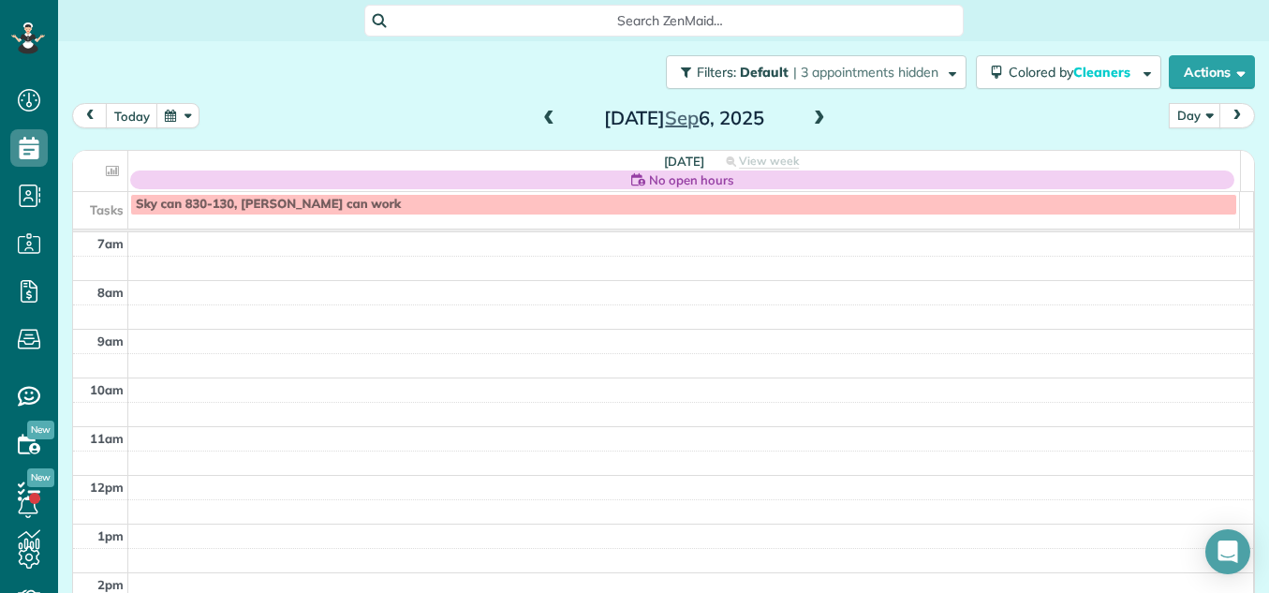
click at [541, 110] on span at bounding box center [548, 118] width 21 height 17
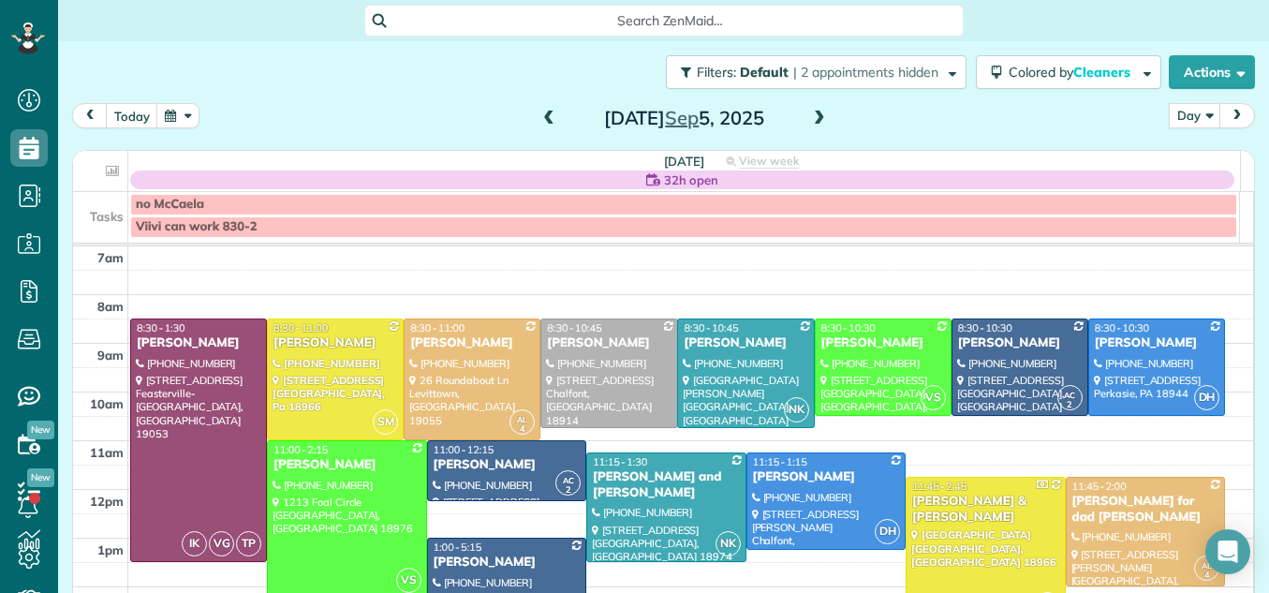
click at [541, 110] on span at bounding box center [548, 118] width 21 height 17
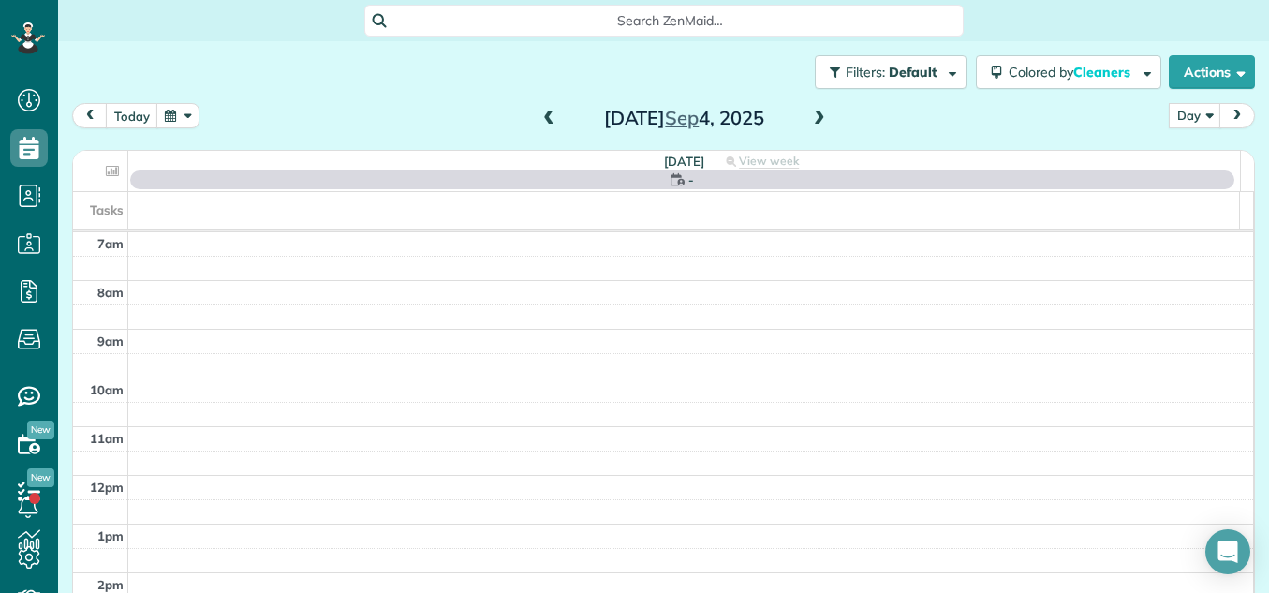
click at [809, 121] on span at bounding box center [819, 118] width 21 height 17
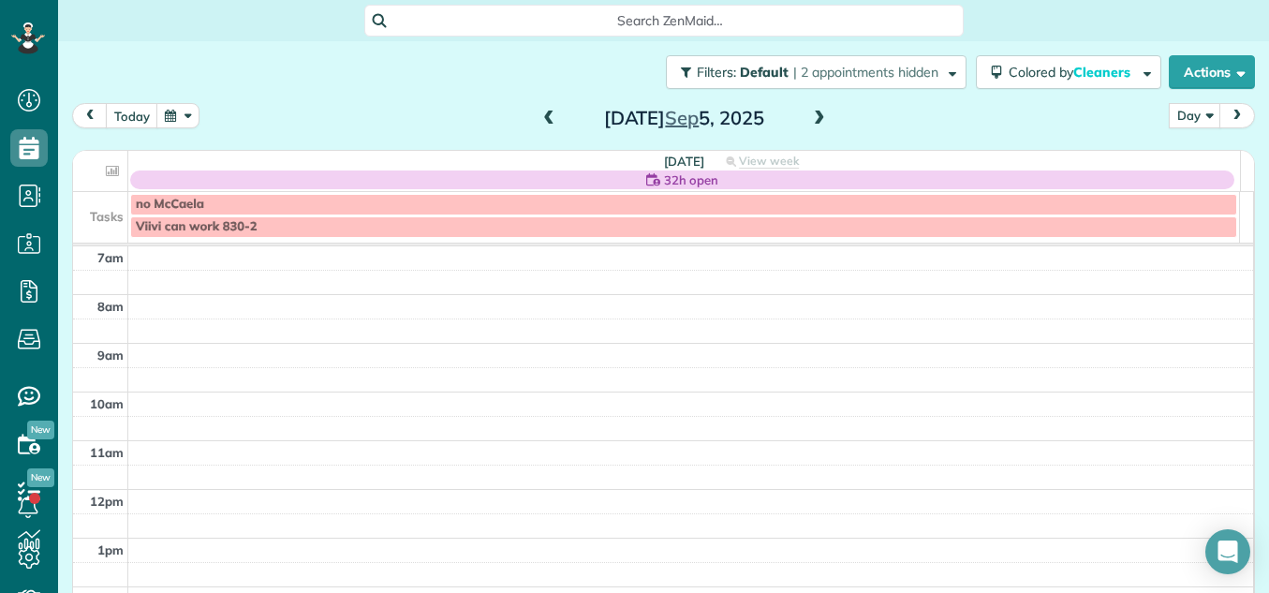
click at [541, 115] on span at bounding box center [548, 118] width 21 height 17
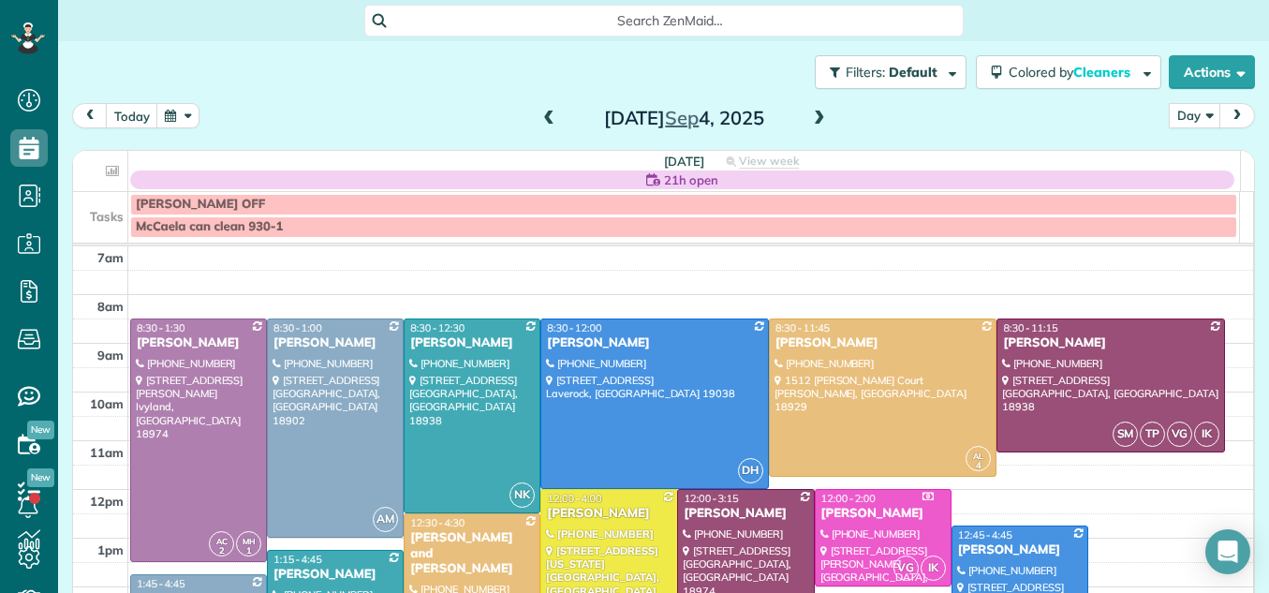
click at [812, 112] on span at bounding box center [819, 118] width 21 height 17
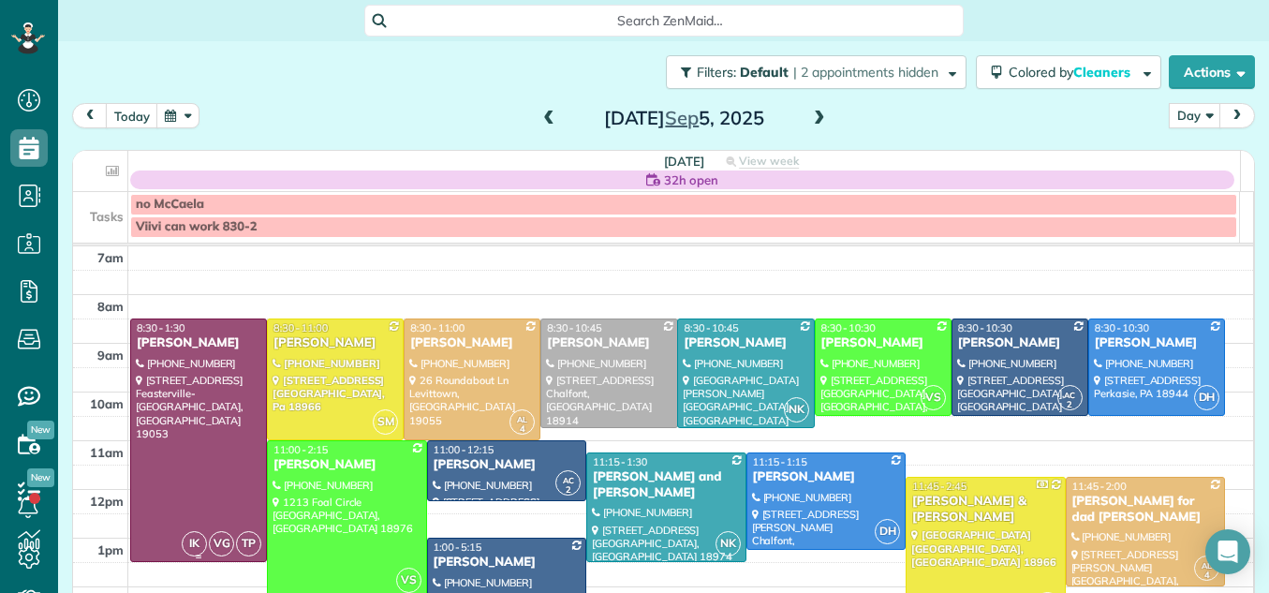
click at [184, 423] on div at bounding box center [198, 440] width 135 height 242
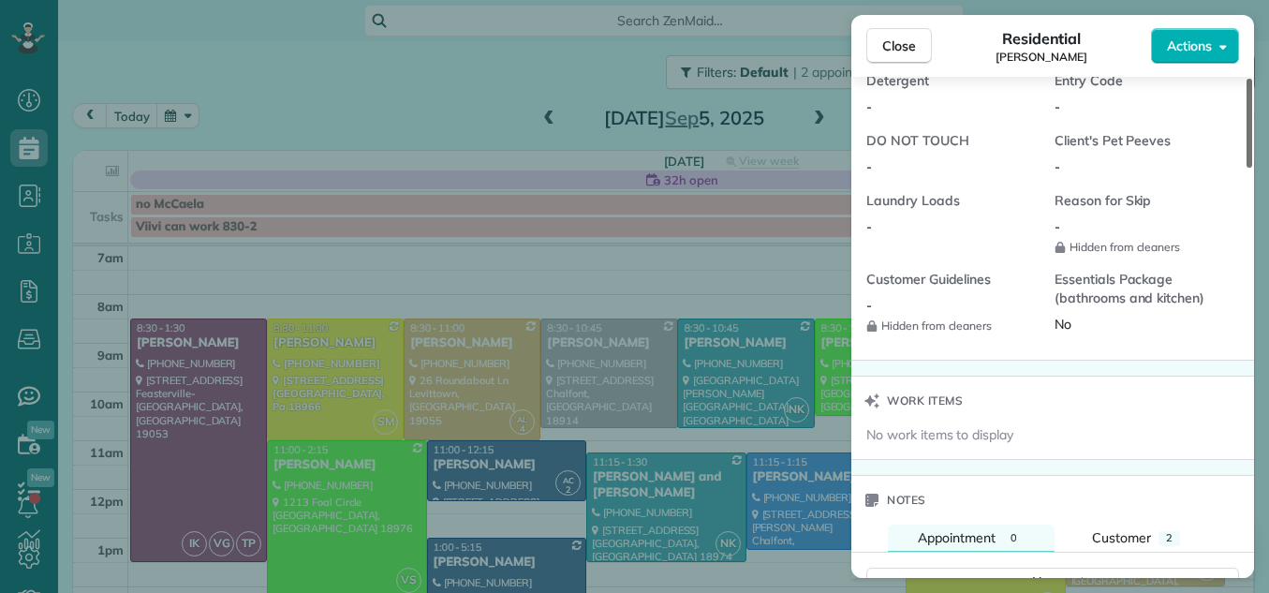
scroll to position [1638, 0]
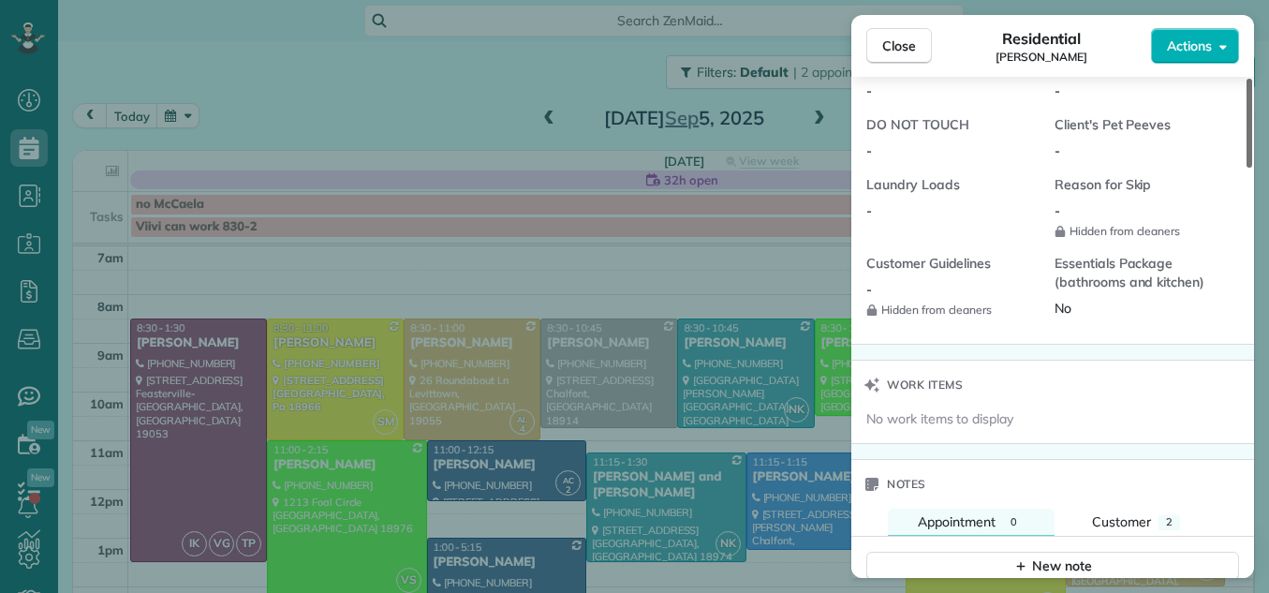
drag, startPoint x: 1245, startPoint y: 133, endPoint x: 1184, endPoint y: 423, distance: 296.6
click at [1246, 168] on div at bounding box center [1249, 123] width 6 height 89
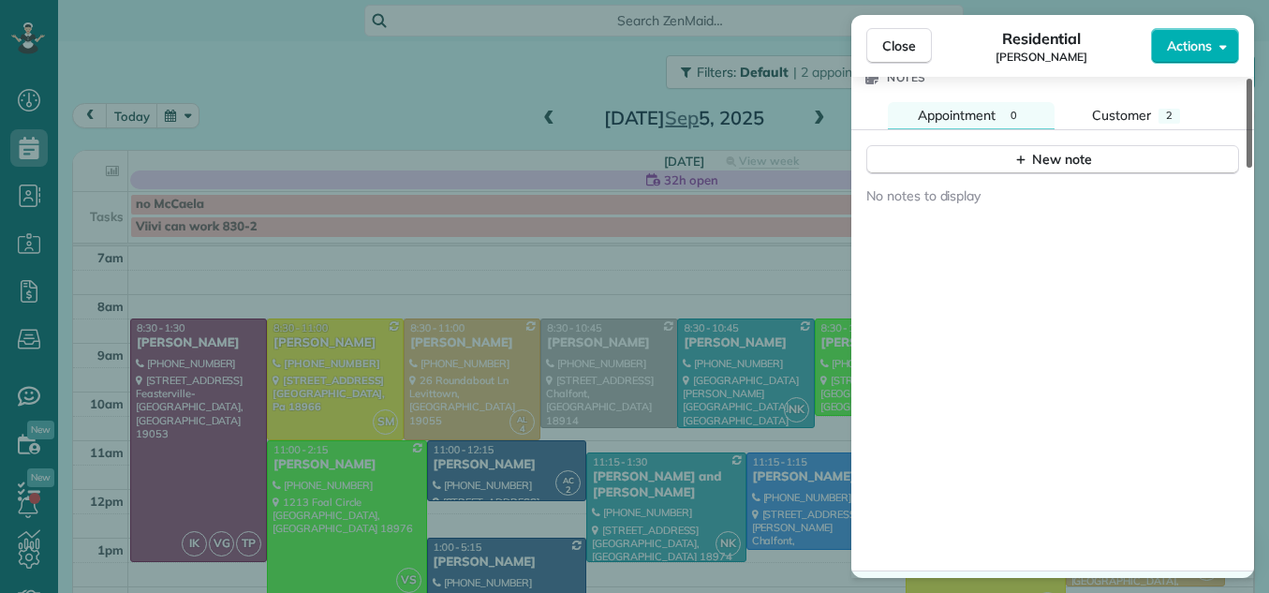
drag, startPoint x: 1246, startPoint y: 379, endPoint x: 1233, endPoint y: 459, distance: 80.7
click at [1246, 168] on div at bounding box center [1249, 123] width 6 height 89
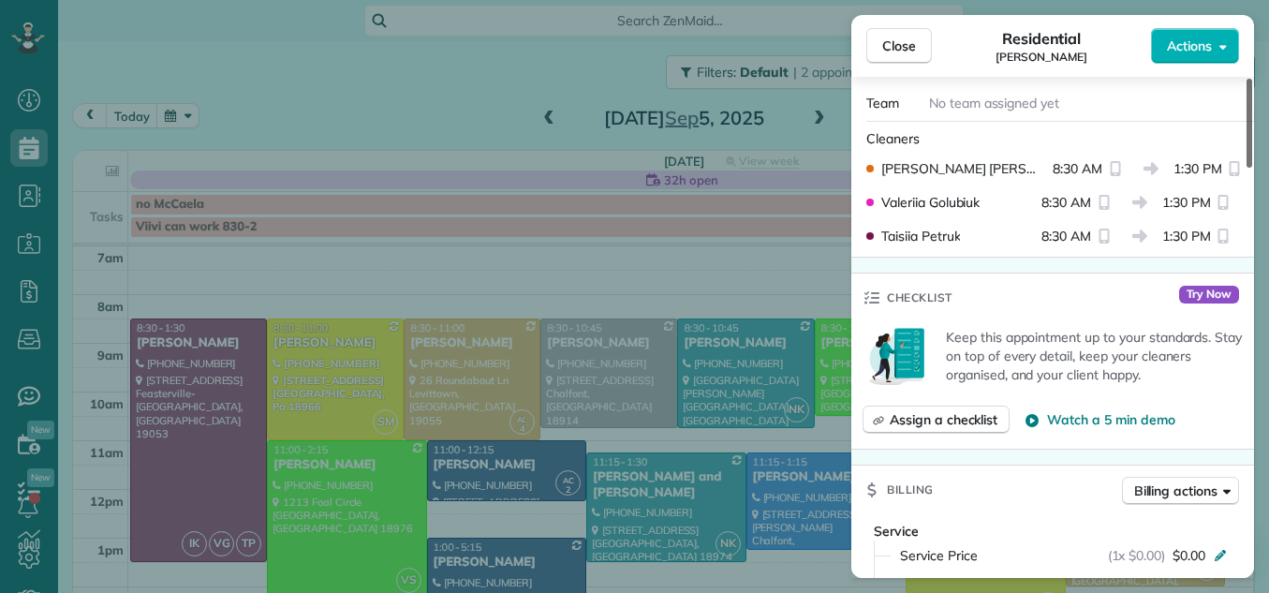
scroll to position [0, 0]
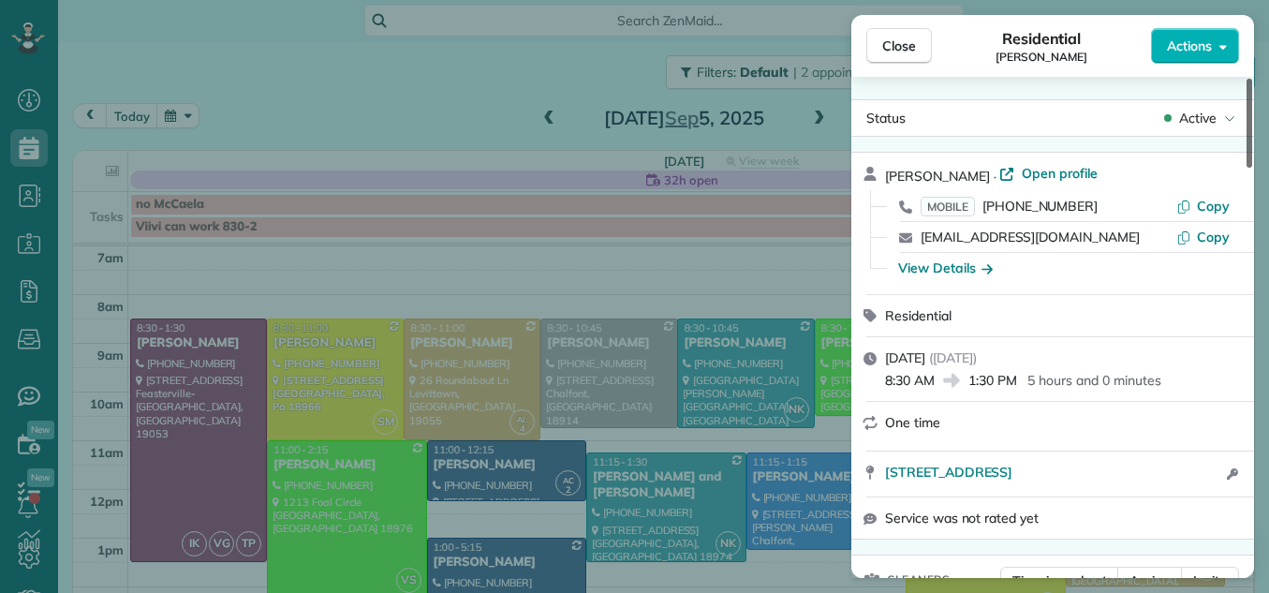
drag, startPoint x: 1250, startPoint y: 470, endPoint x: 1210, endPoint y: 38, distance: 433.5
click at [1246, 79] on div at bounding box center [1249, 123] width 6 height 89
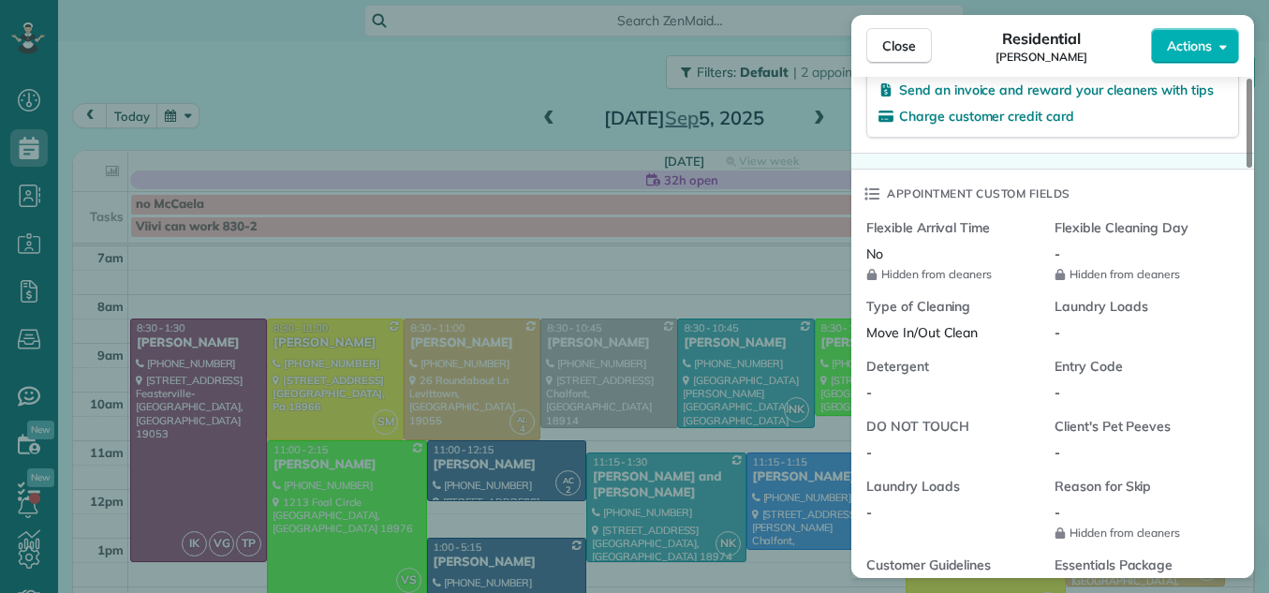
drag, startPoint x: 1248, startPoint y: 92, endPoint x: 1234, endPoint y: 349, distance: 257.9
click at [1246, 168] on div at bounding box center [1249, 123] width 6 height 89
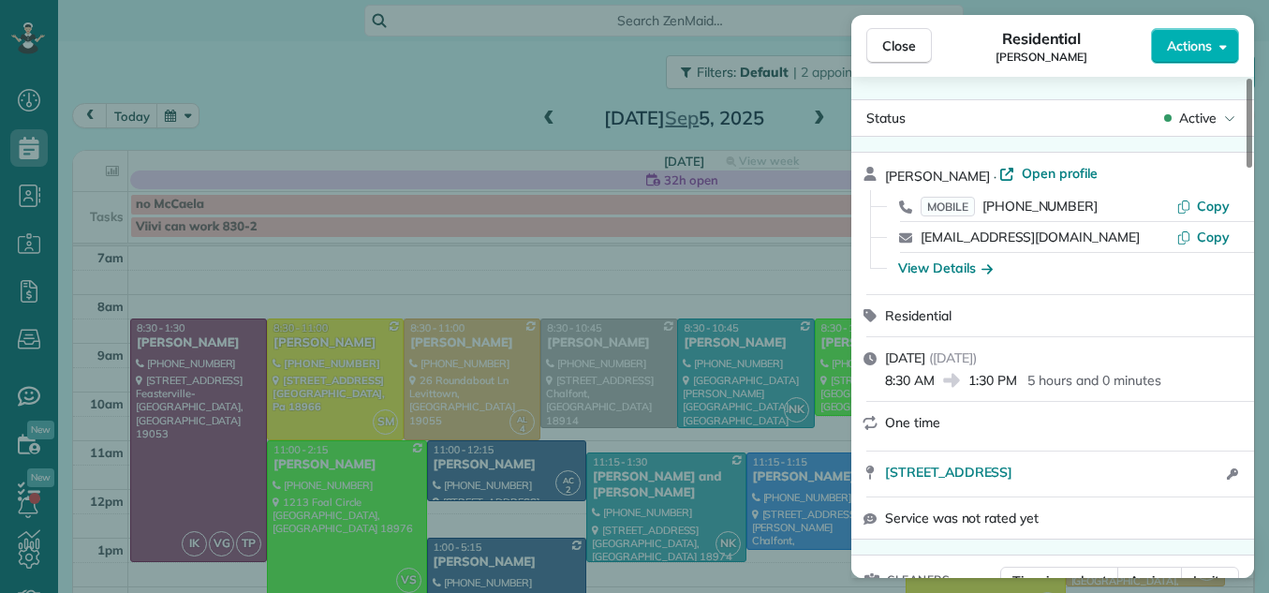
drag, startPoint x: 1249, startPoint y: 337, endPoint x: 1252, endPoint y: 62, distance: 275.3
click at [1252, 79] on div at bounding box center [1249, 123] width 6 height 89
drag, startPoint x: 1249, startPoint y: 103, endPoint x: 1234, endPoint y: 51, distance: 54.5
click at [1246, 79] on div at bounding box center [1249, 123] width 6 height 89
click at [897, 43] on span "Close" at bounding box center [899, 46] width 34 height 19
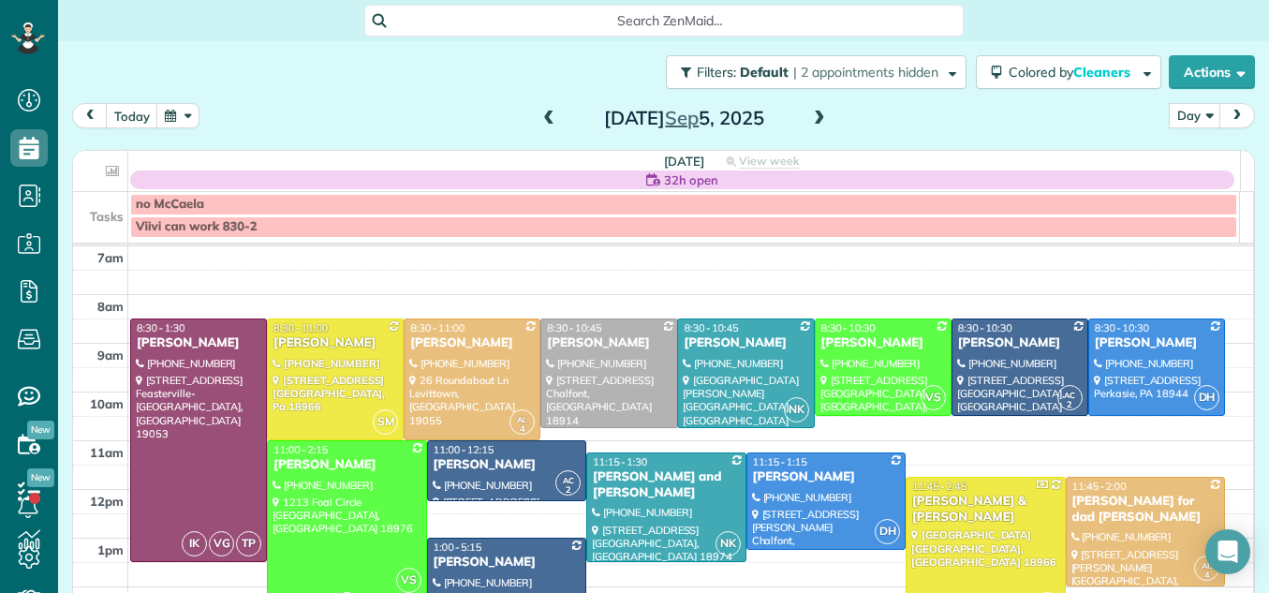
click at [374, 520] on div at bounding box center [347, 519] width 158 height 156
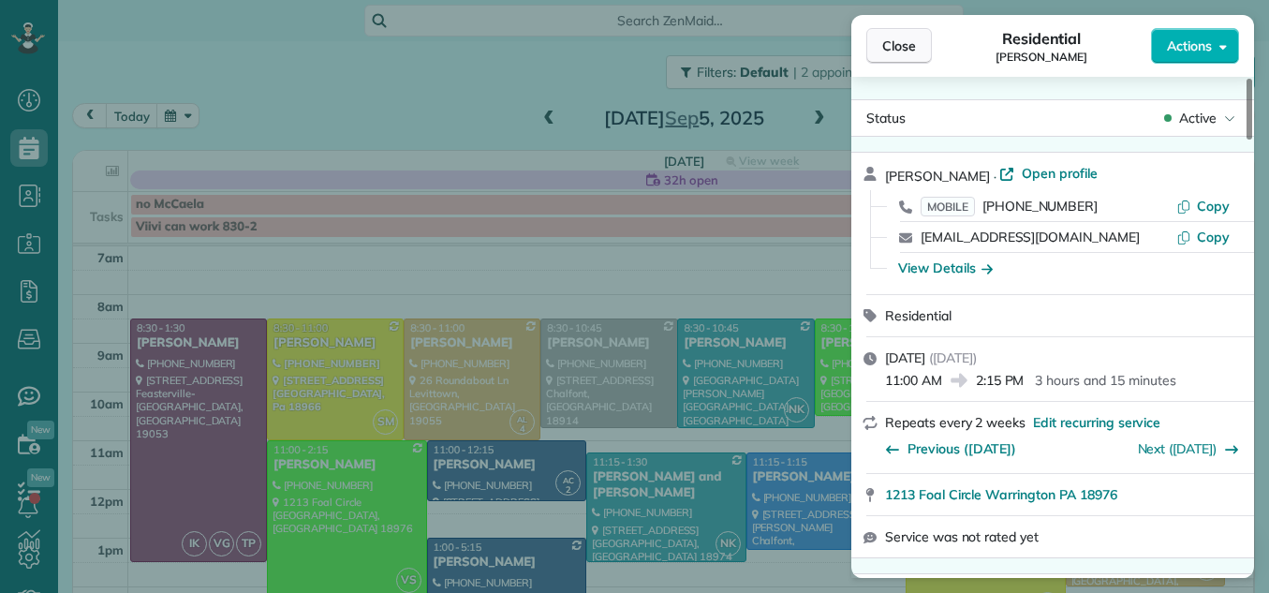
click at [891, 44] on span "Close" at bounding box center [899, 46] width 34 height 19
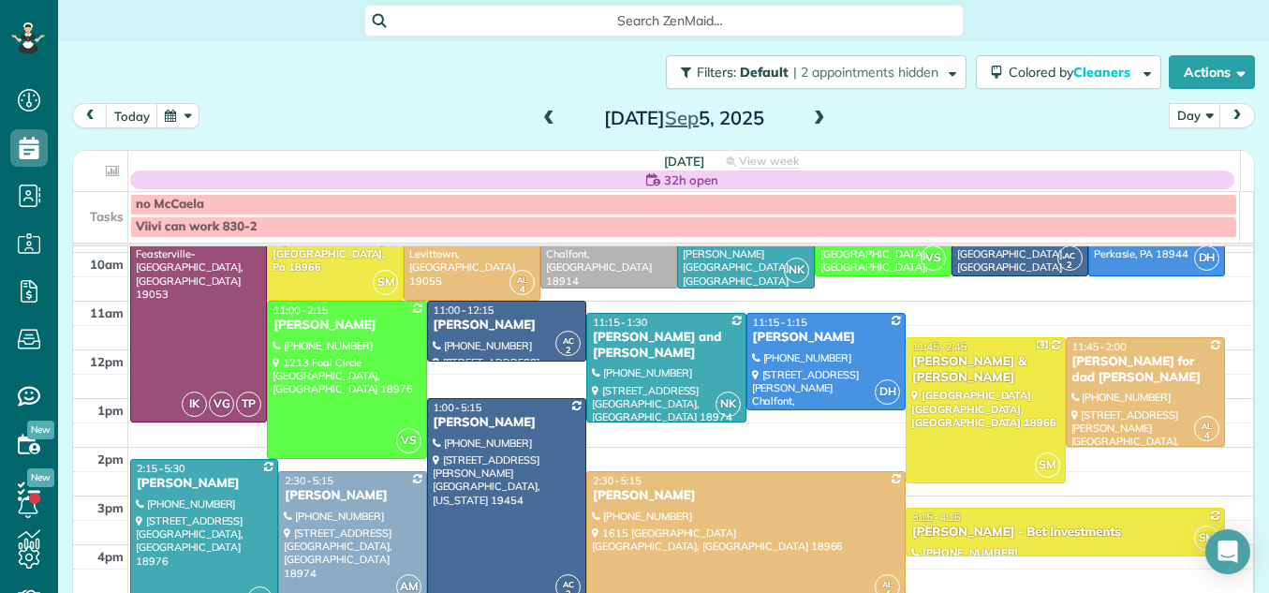
scroll to position [113, 0]
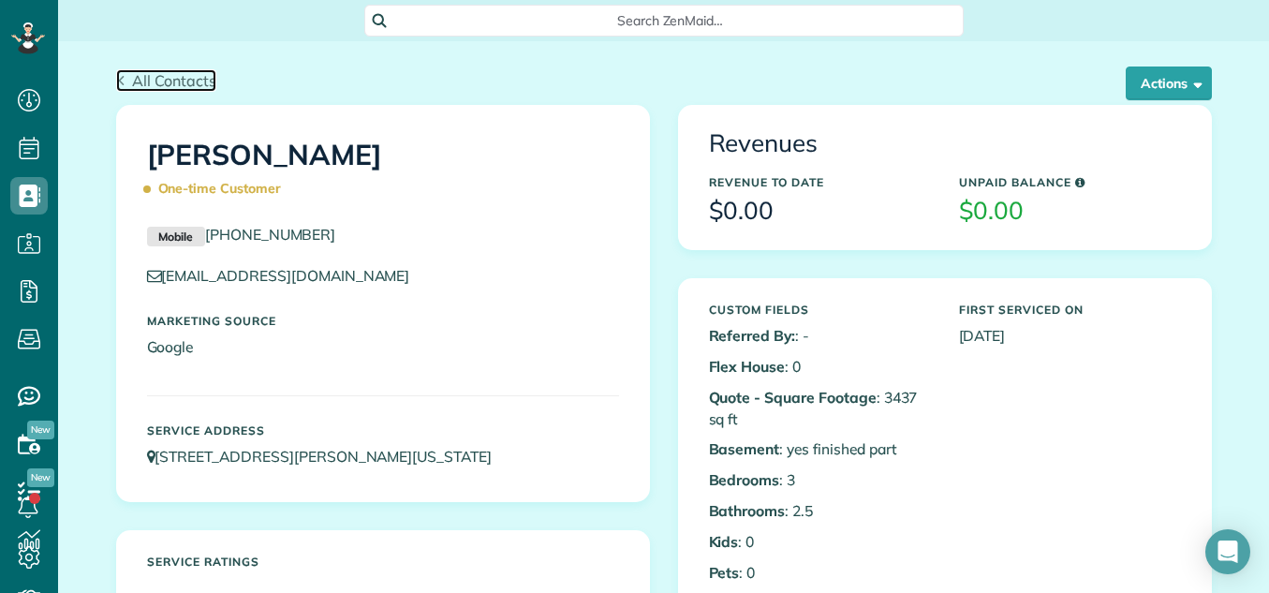
click at [152, 73] on span "All Contacts" at bounding box center [174, 80] width 84 height 19
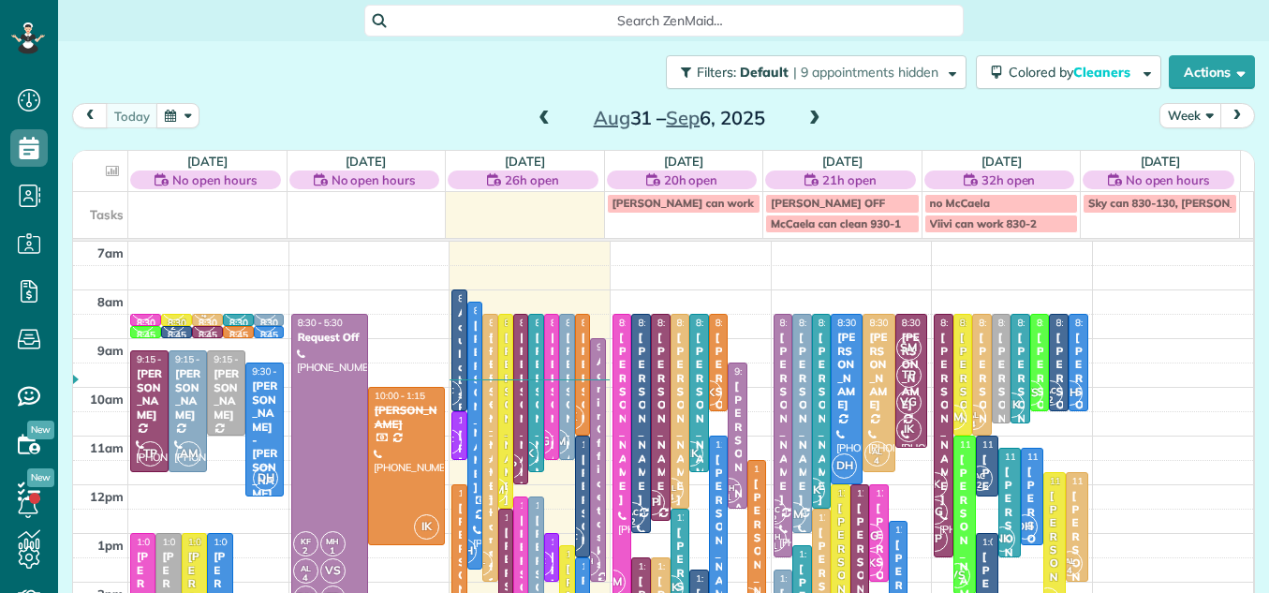
scroll to position [8, 8]
click at [1159, 114] on button "Week" at bounding box center [1190, 115] width 62 height 25
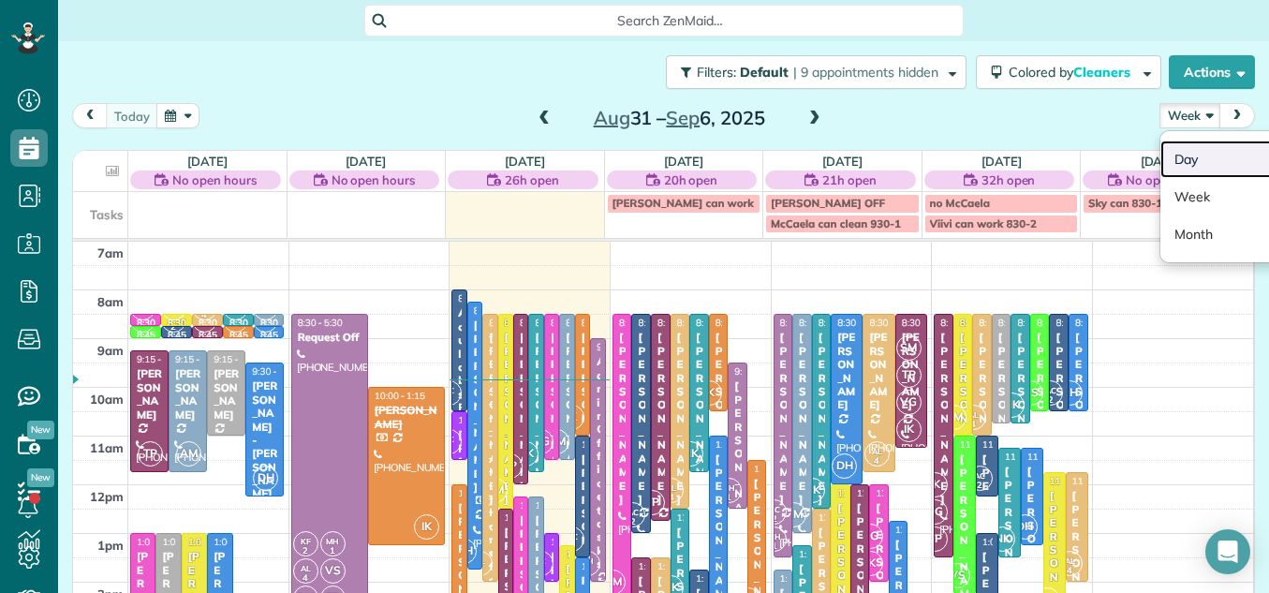
click at [1161, 147] on link "Day" at bounding box center [1234, 158] width 148 height 37
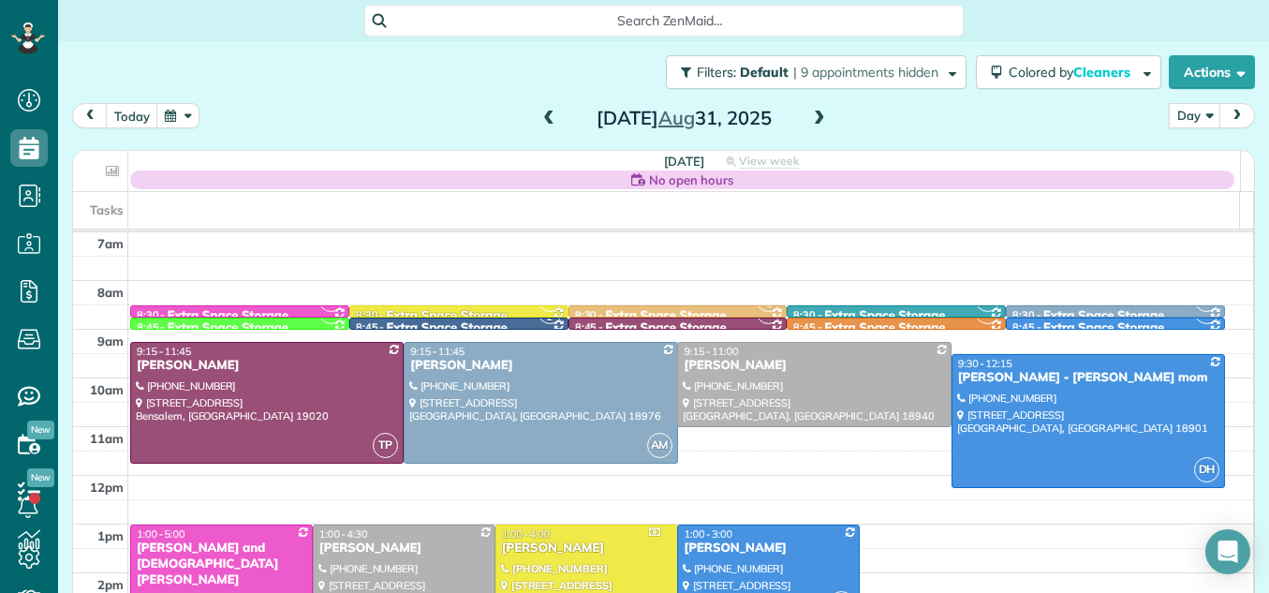
click at [816, 112] on span at bounding box center [819, 118] width 21 height 17
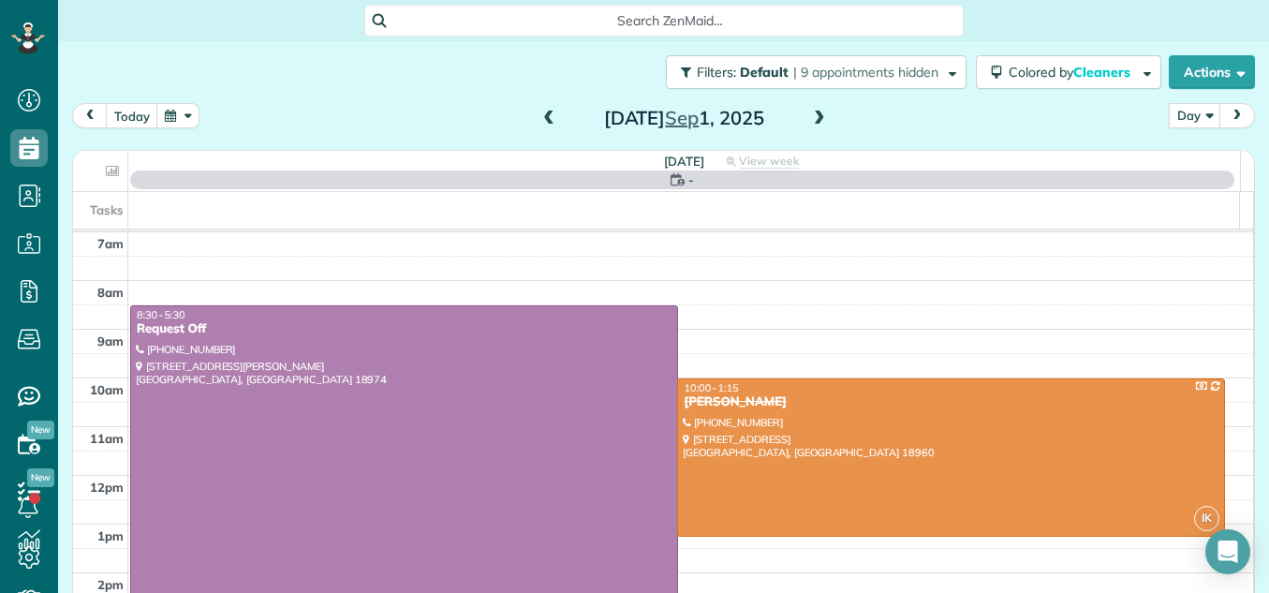
click at [816, 112] on span at bounding box center [819, 118] width 21 height 17
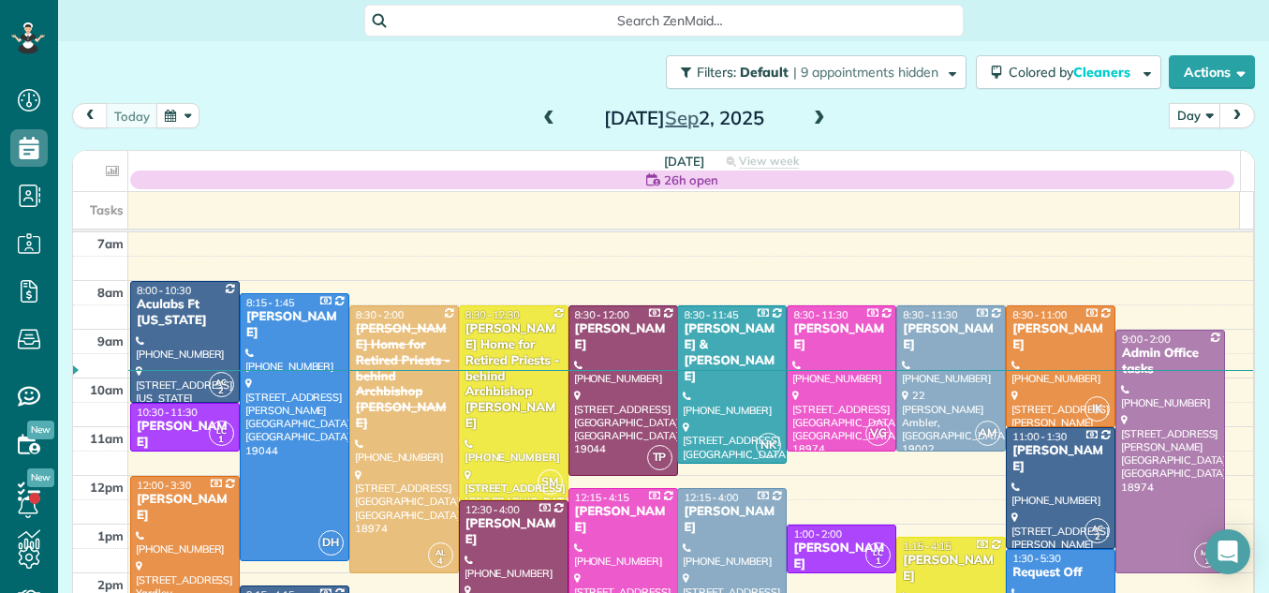
click at [816, 112] on span at bounding box center [819, 118] width 21 height 17
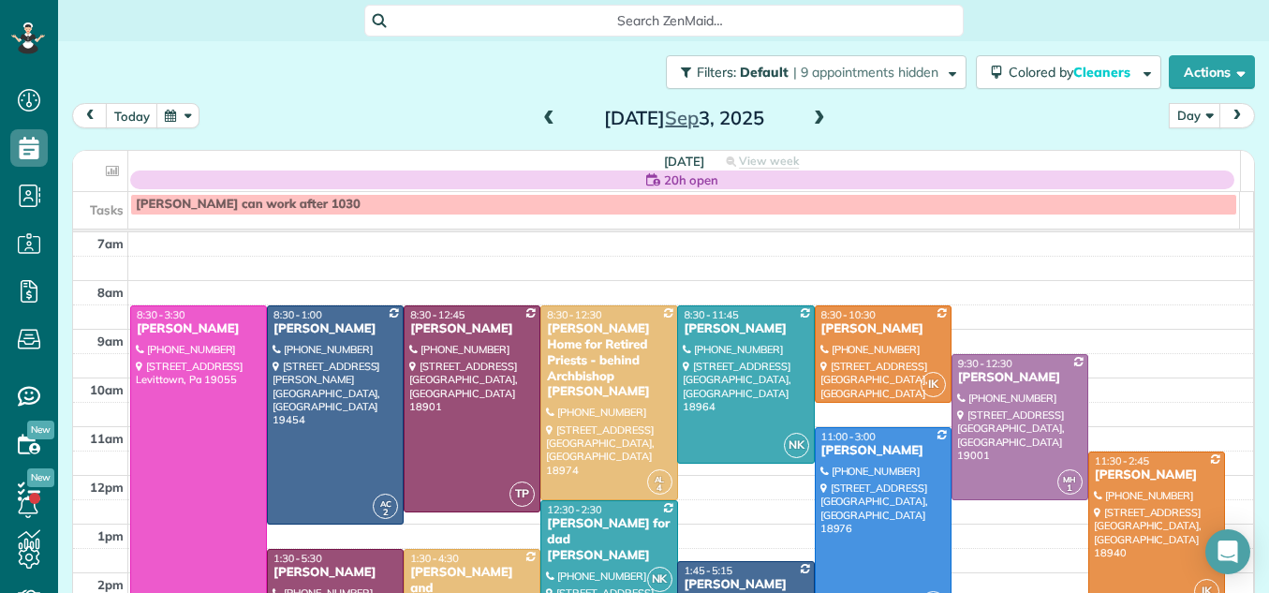
click at [816, 112] on span at bounding box center [819, 118] width 21 height 17
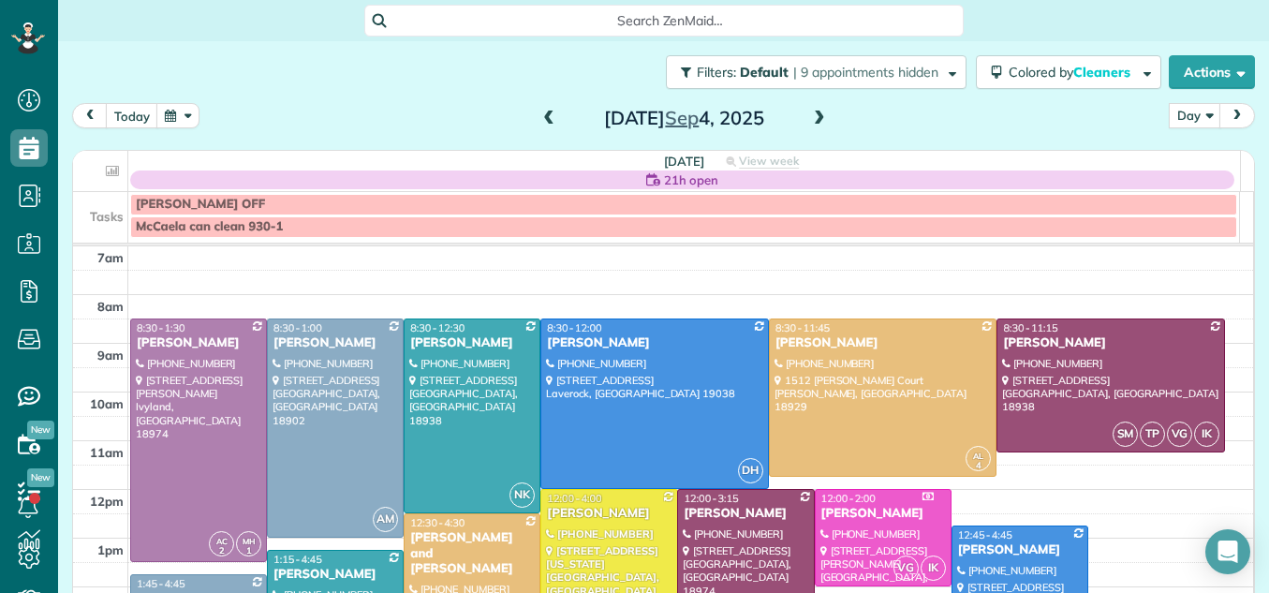
click at [538, 115] on span at bounding box center [548, 118] width 21 height 17
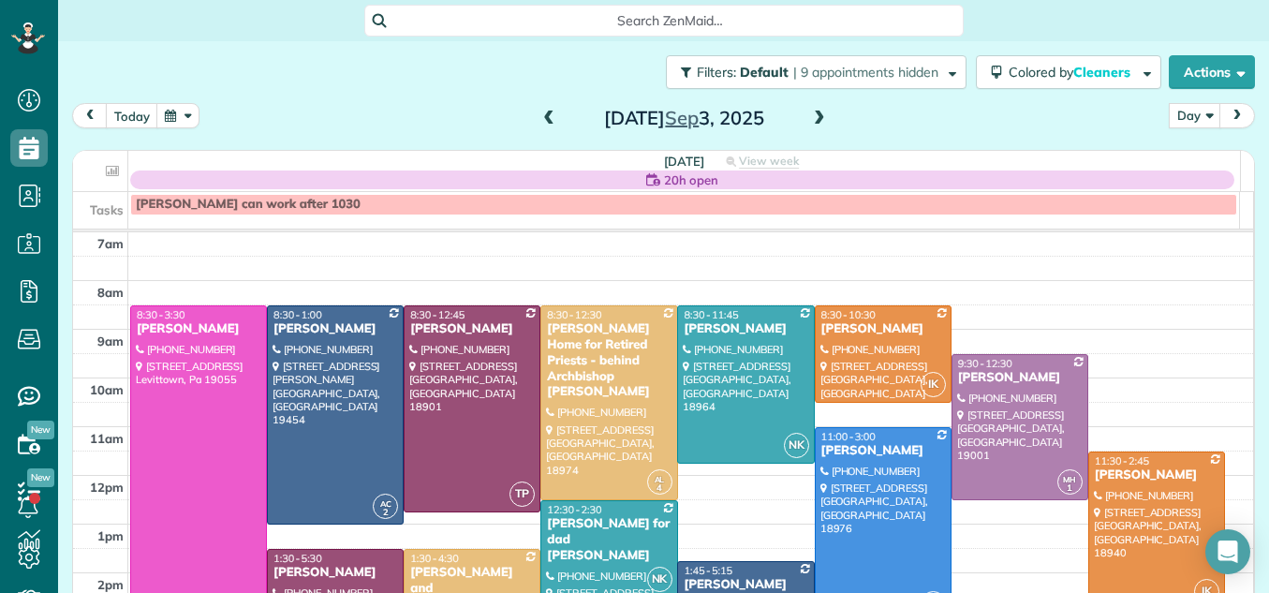
click at [538, 115] on span at bounding box center [548, 118] width 21 height 17
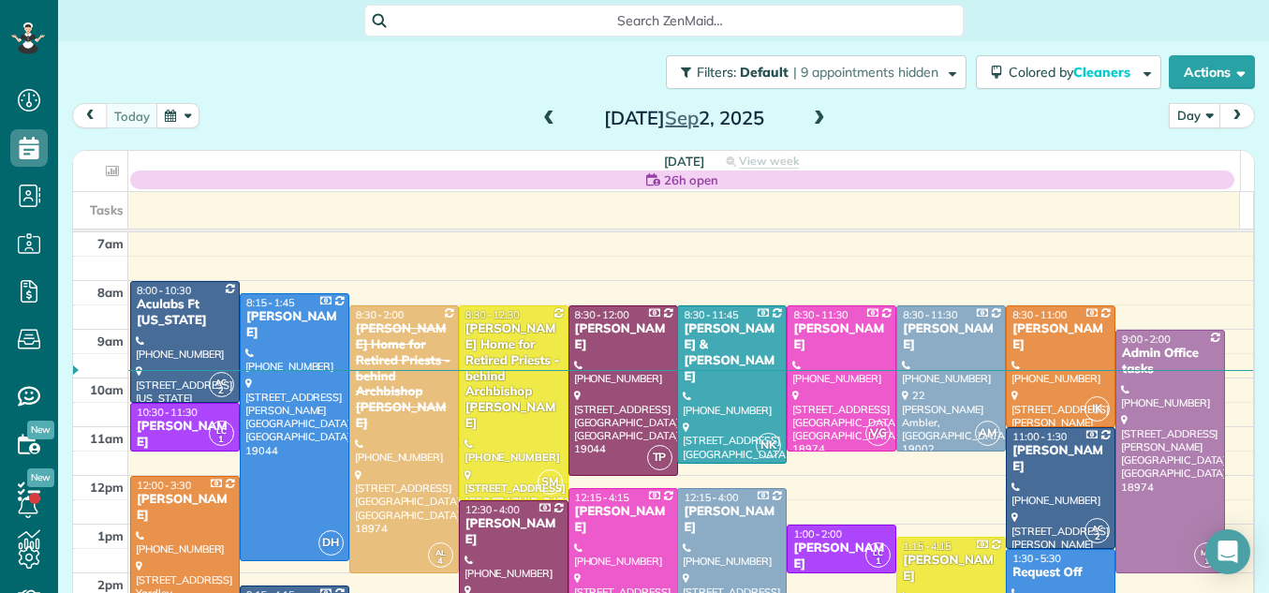
click at [538, 115] on span at bounding box center [548, 118] width 21 height 17
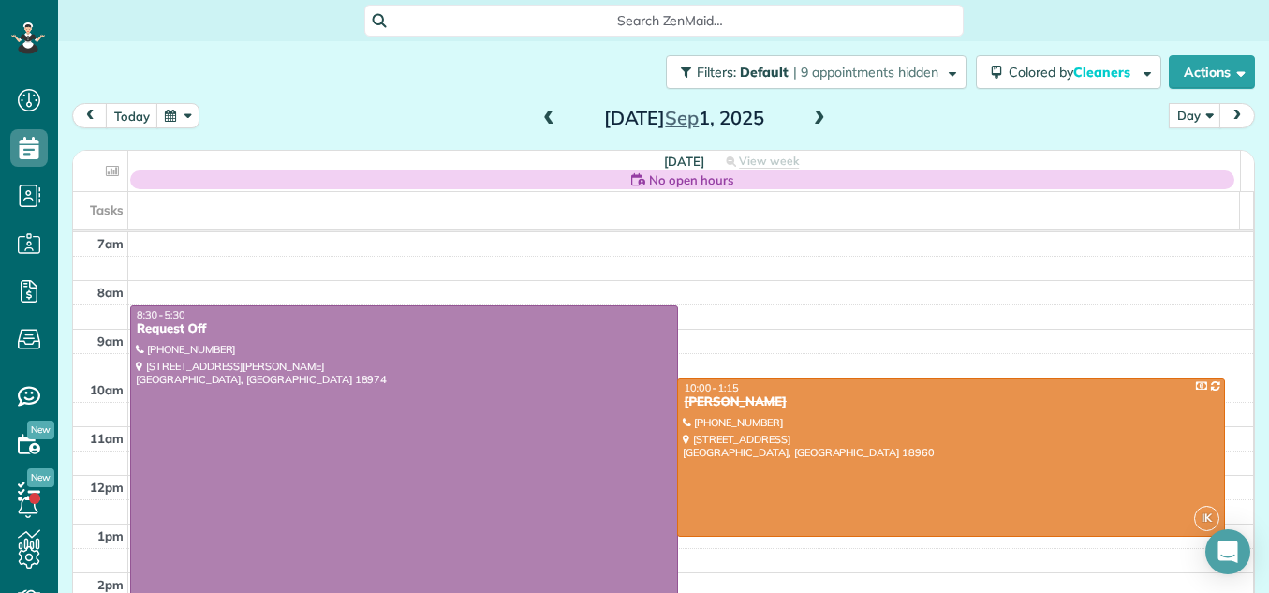
click at [813, 117] on span at bounding box center [819, 118] width 21 height 17
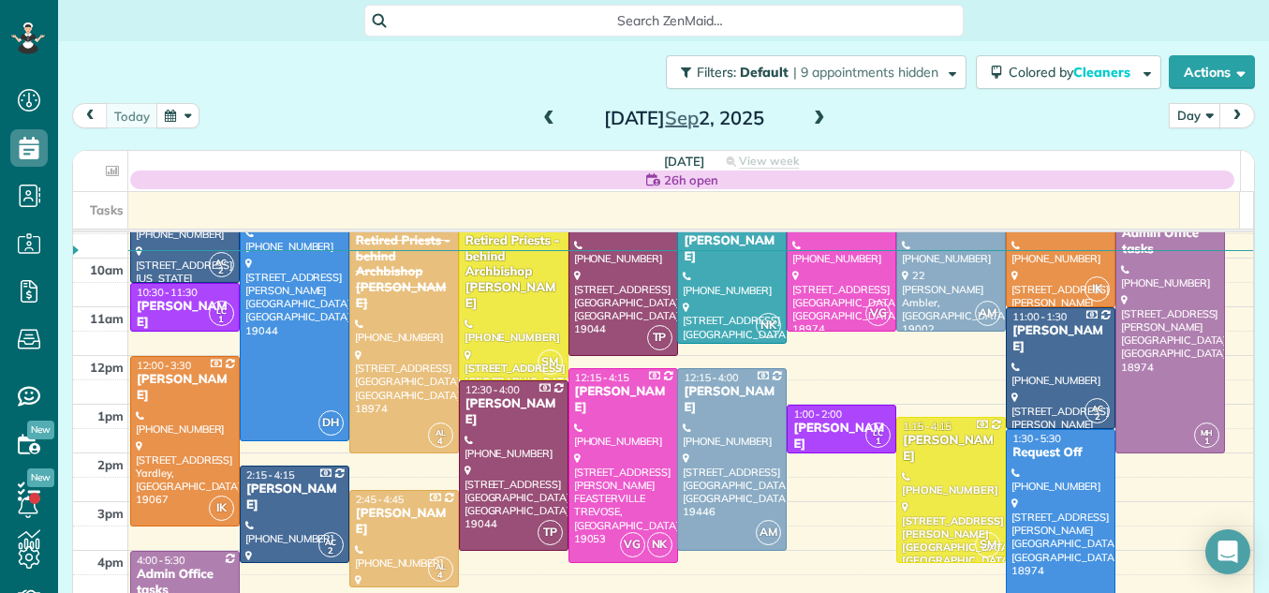
scroll to position [156, 0]
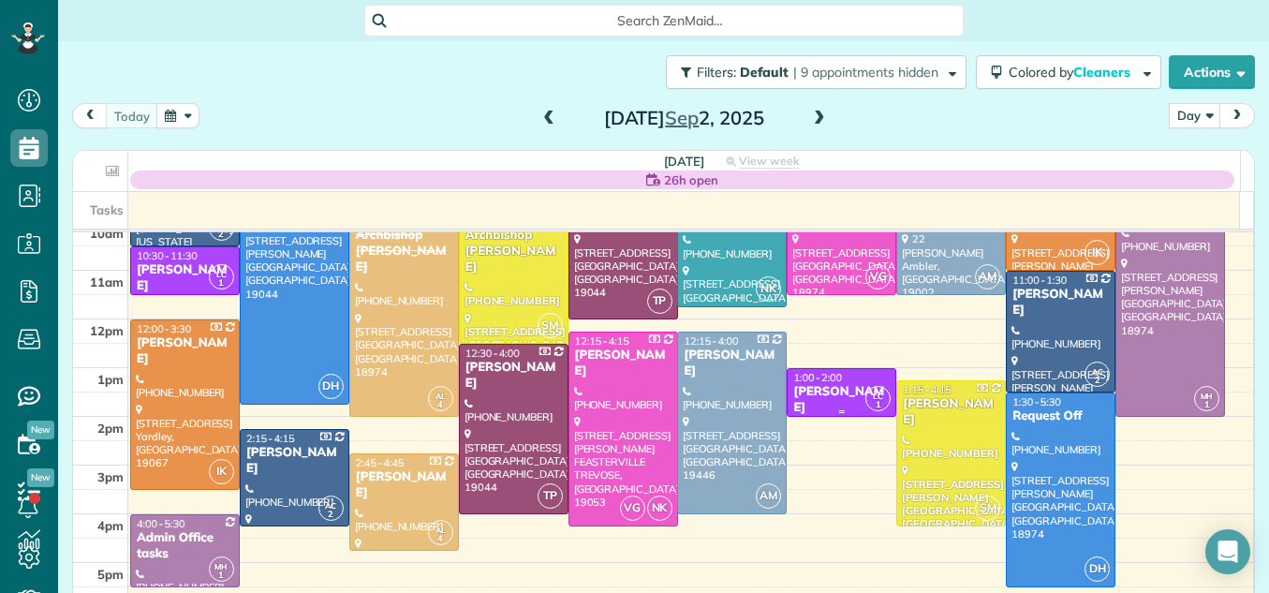
click at [825, 402] on div at bounding box center [841, 392] width 108 height 47
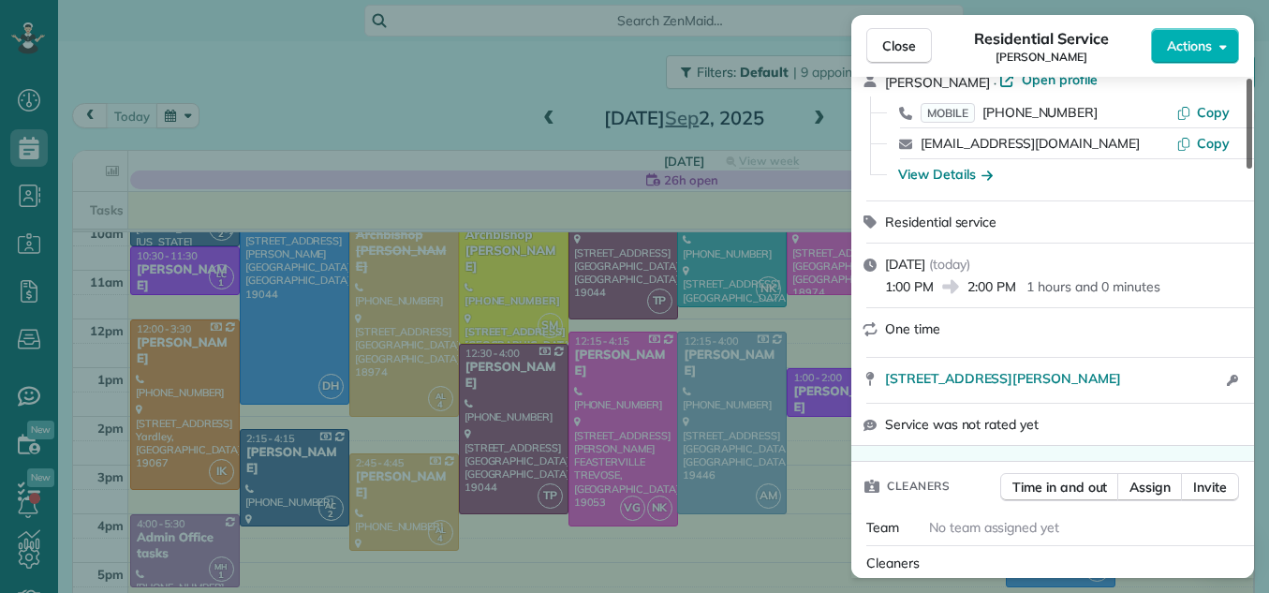
scroll to position [188, 0]
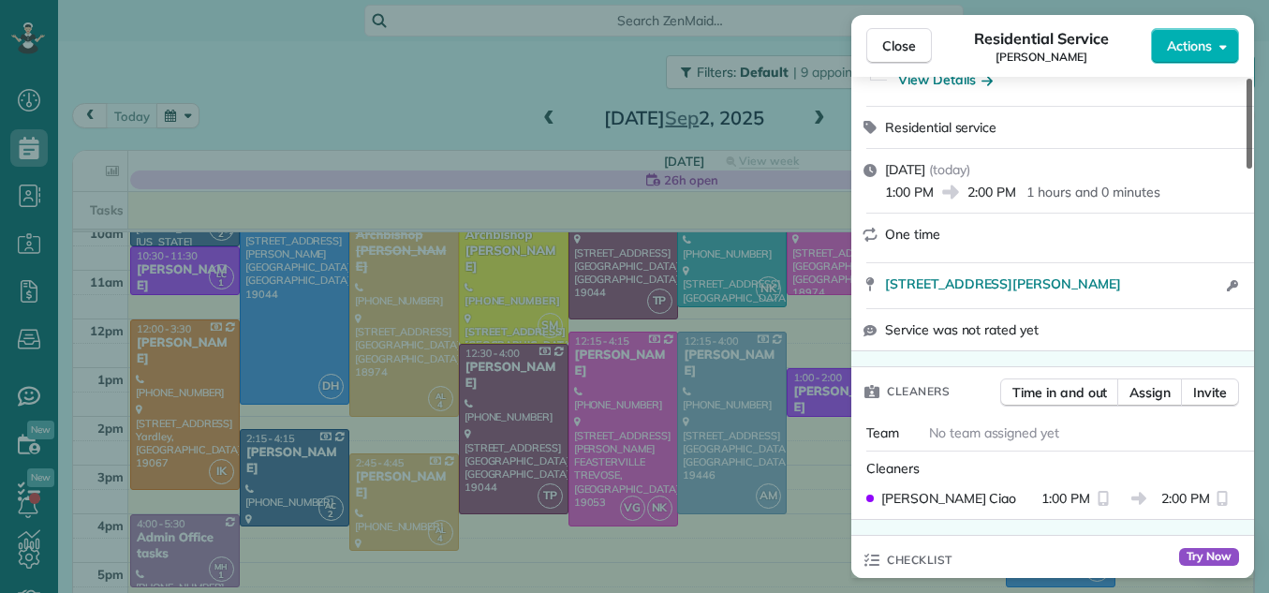
drag, startPoint x: 1248, startPoint y: 97, endPoint x: 1254, endPoint y: 131, distance: 34.2
click at [1252, 131] on div at bounding box center [1249, 124] width 6 height 90
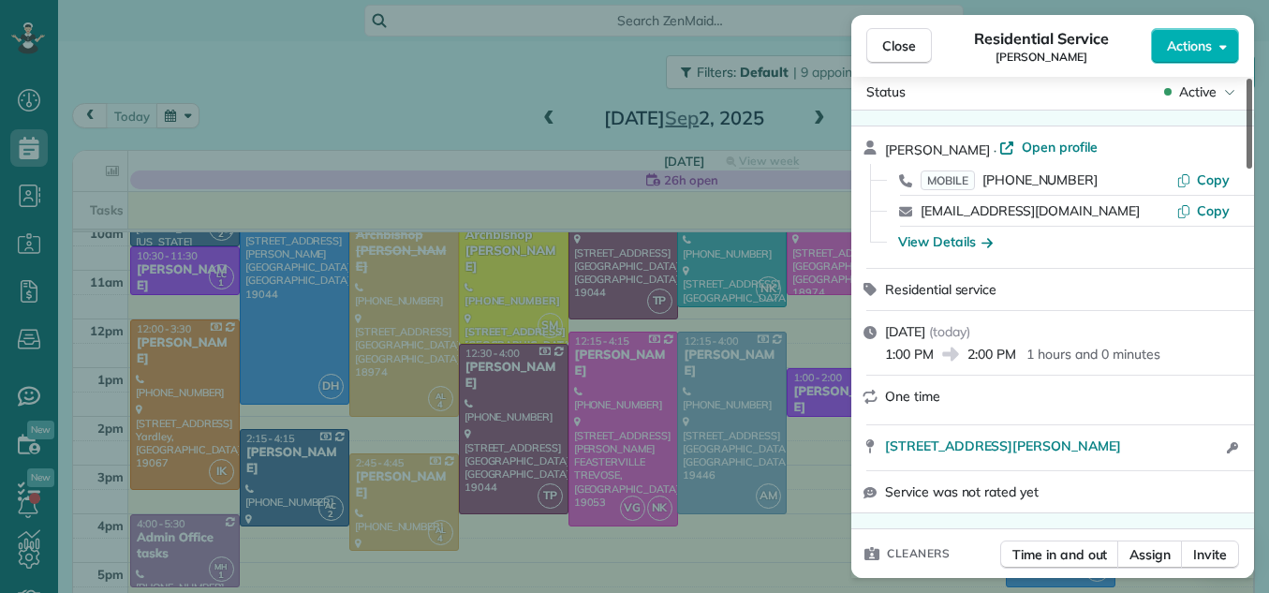
scroll to position [0, 0]
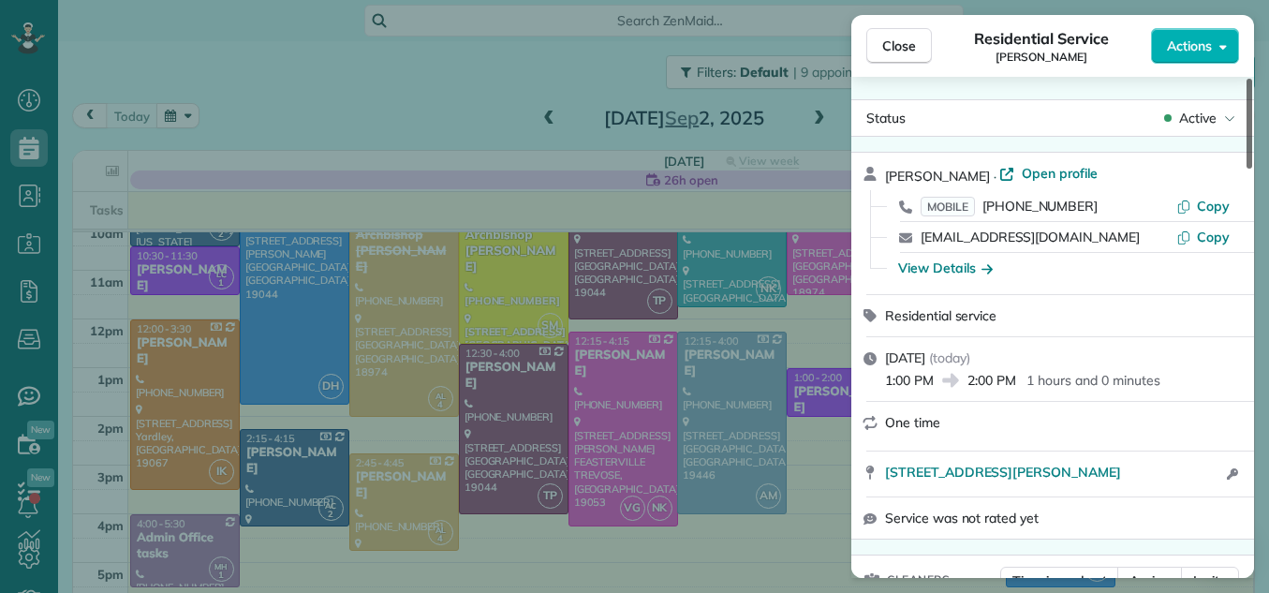
drag, startPoint x: 1247, startPoint y: 127, endPoint x: 1251, endPoint y: 85, distance: 42.3
click at [1251, 85] on div at bounding box center [1249, 124] width 6 height 90
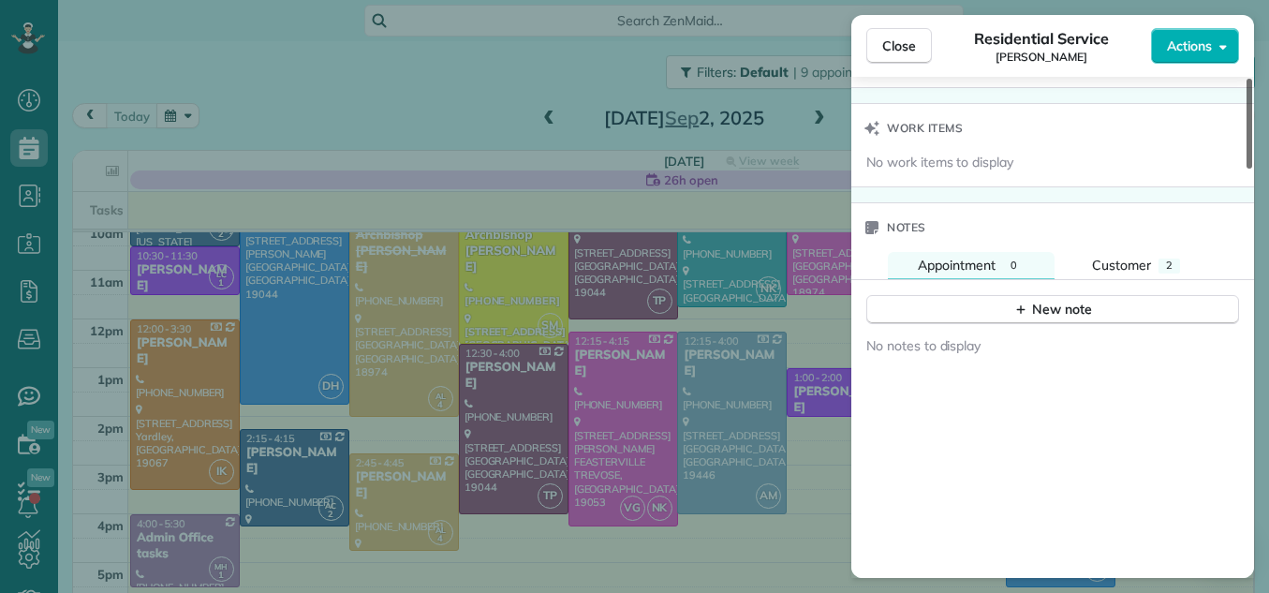
drag, startPoint x: 1247, startPoint y: 85, endPoint x: 1271, endPoint y: 416, distance: 331.4
click at [1252, 169] on div at bounding box center [1249, 124] width 6 height 90
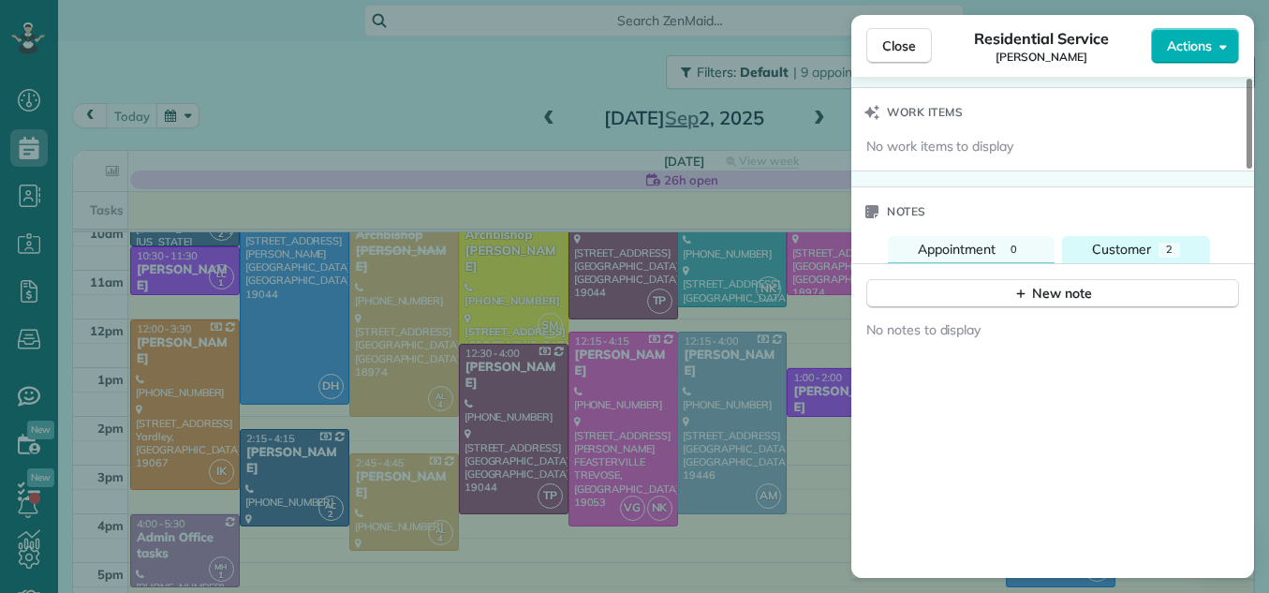
click at [1116, 245] on span "Customer" at bounding box center [1121, 249] width 59 height 17
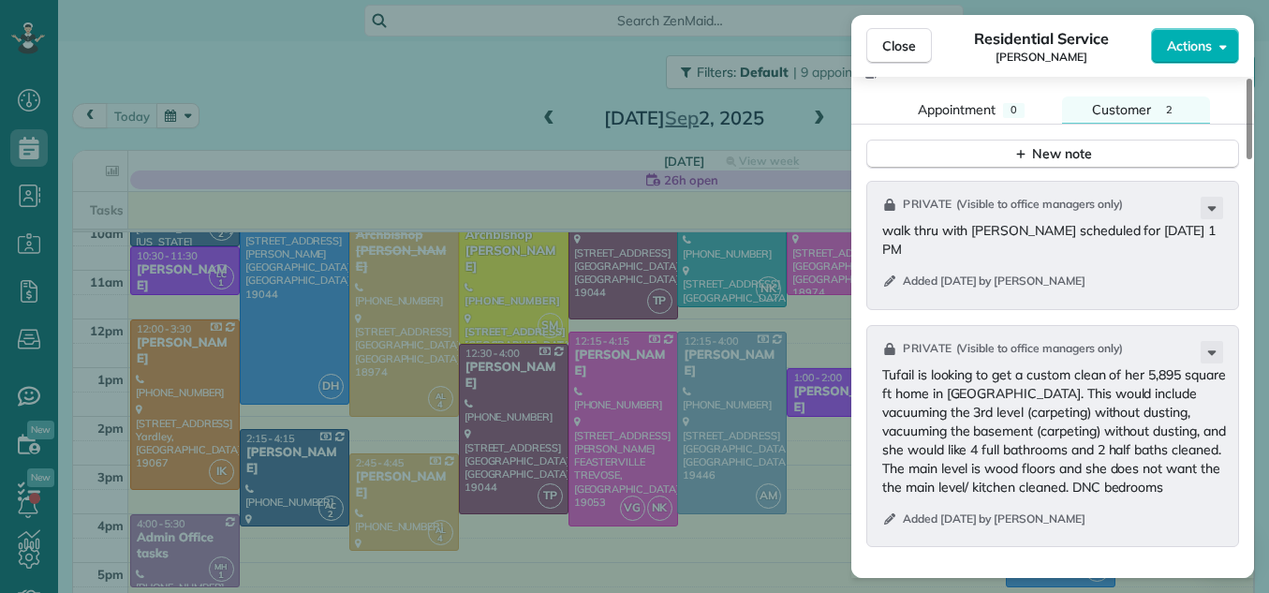
drag, startPoint x: 1246, startPoint y: 388, endPoint x: 1254, endPoint y: 412, distance: 25.5
click at [1252, 159] on div at bounding box center [1249, 119] width 6 height 81
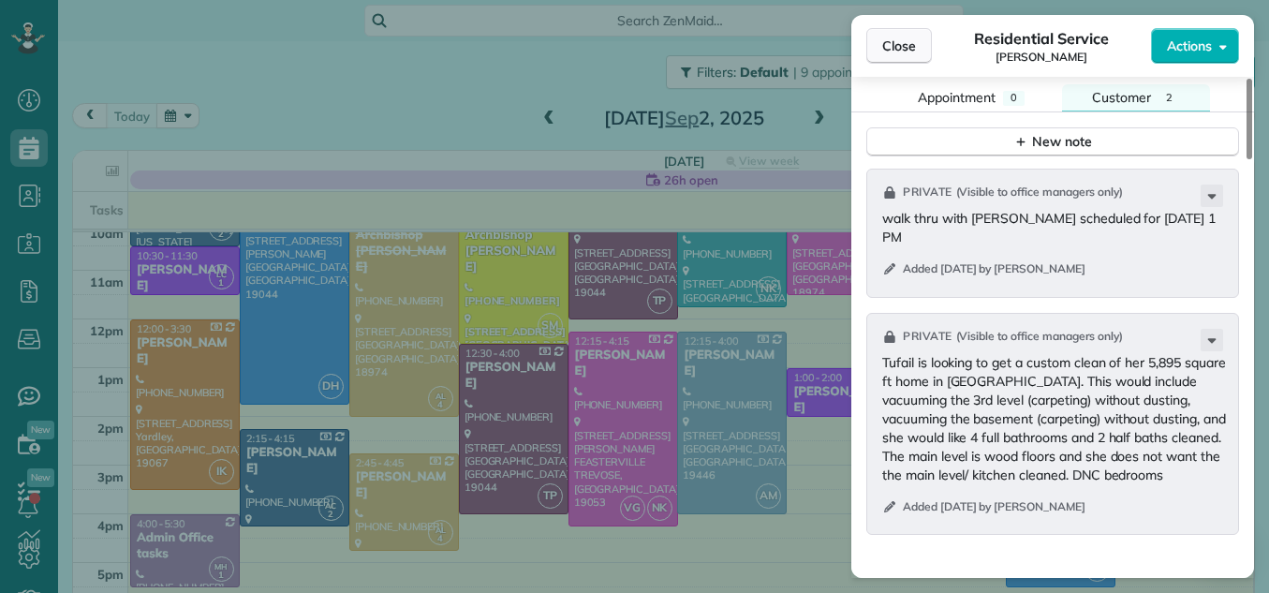
click at [896, 42] on span "Close" at bounding box center [899, 46] width 34 height 19
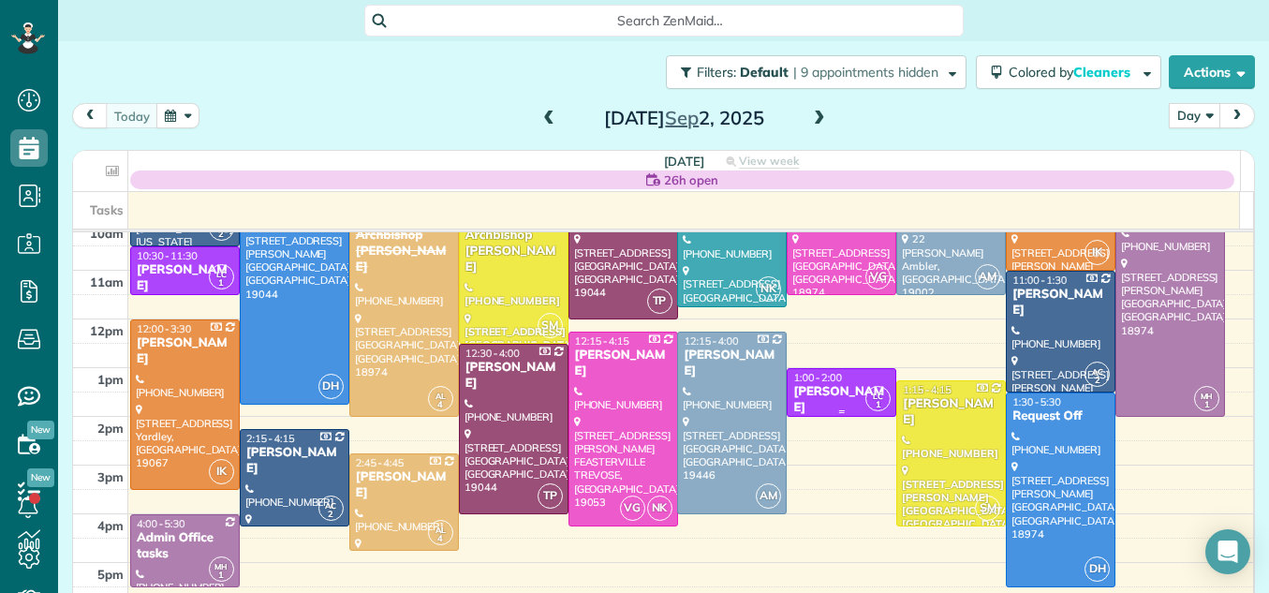
click at [794, 394] on div "[PERSON_NAME]" at bounding box center [841, 400] width 98 height 32
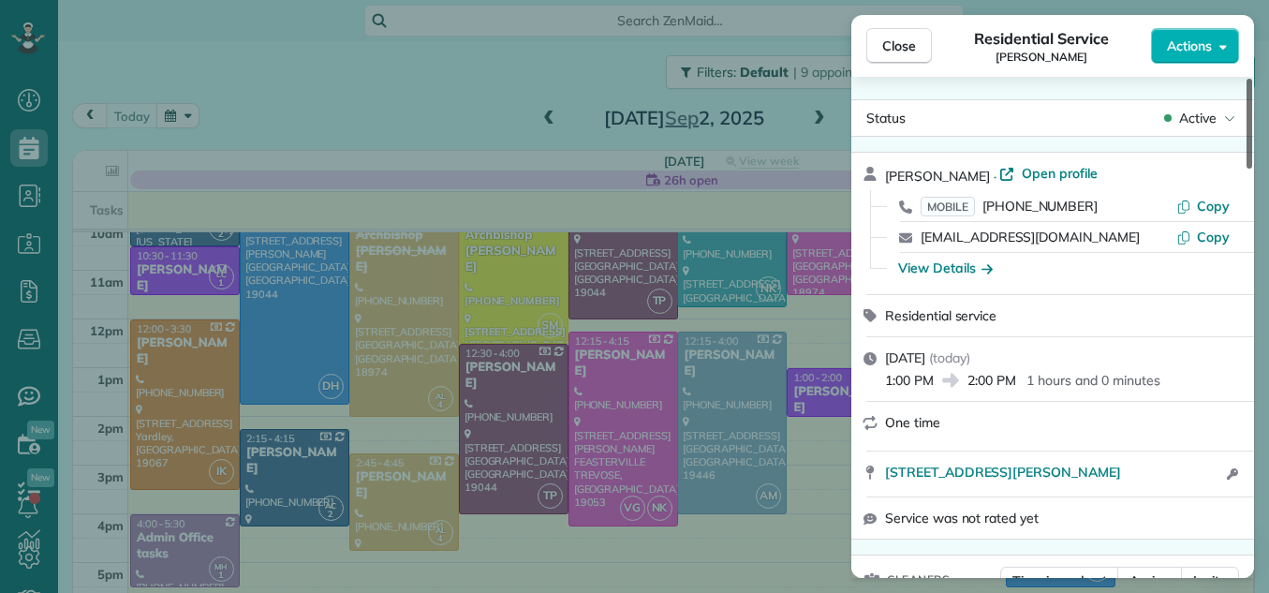
click at [1252, 94] on div at bounding box center [1249, 124] width 6 height 90
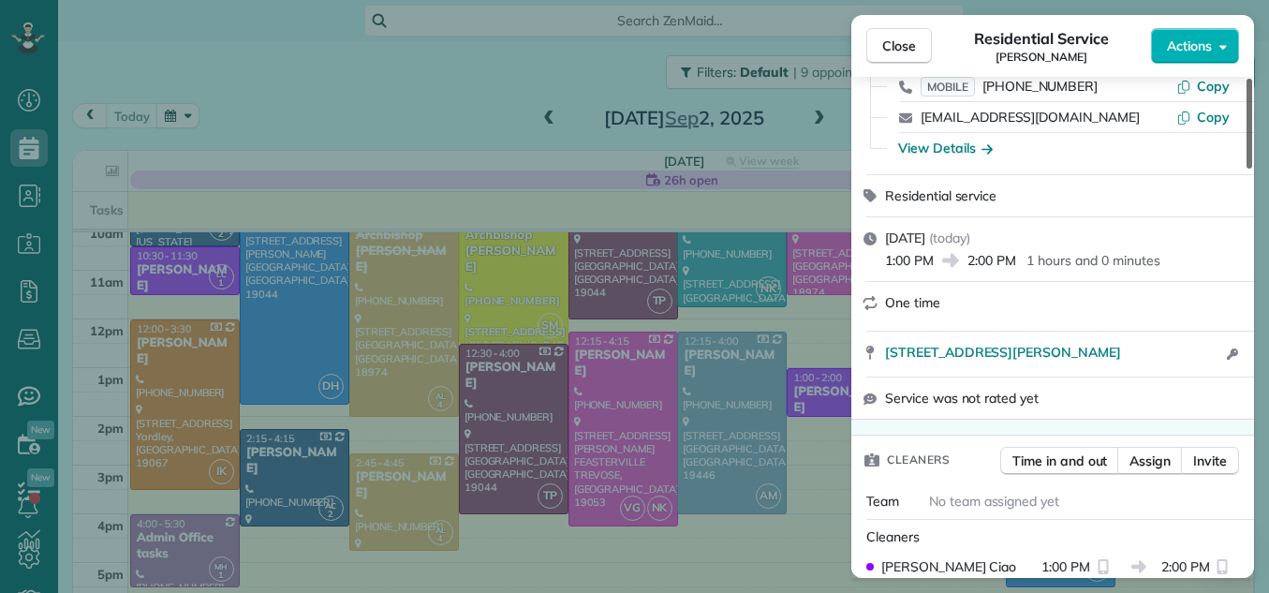
scroll to position [79, 0]
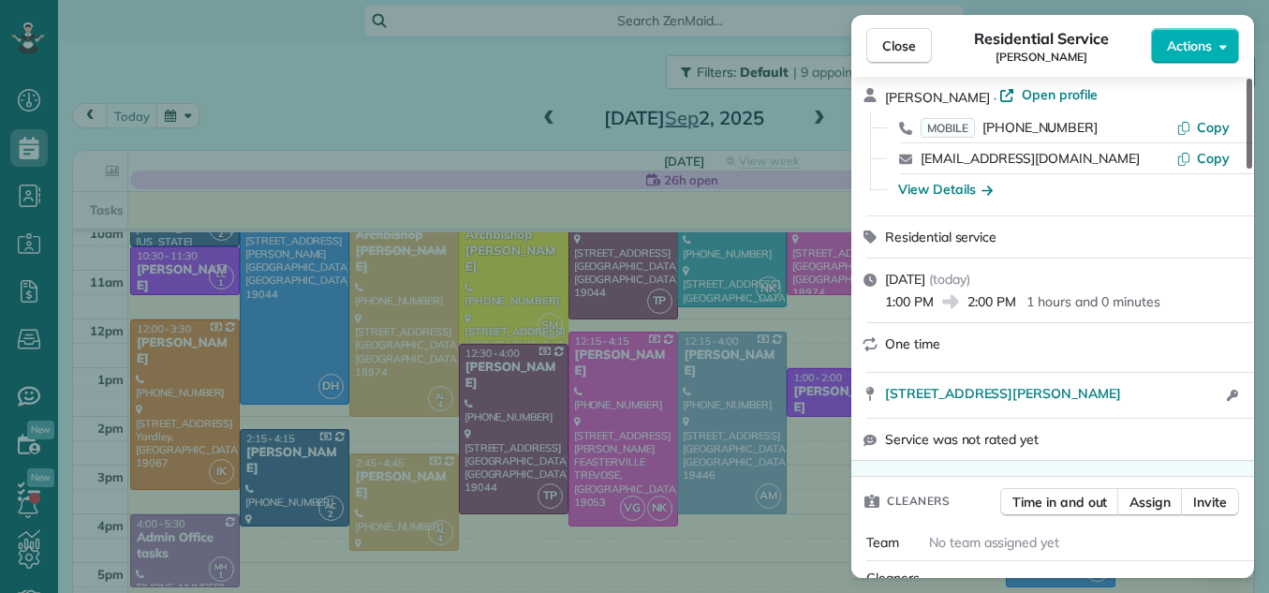
drag, startPoint x: 1251, startPoint y: 100, endPoint x: 1257, endPoint y: 114, distance: 15.1
click at [1252, 114] on div at bounding box center [1249, 124] width 6 height 90
click at [1247, 114] on div at bounding box center [1249, 124] width 6 height 90
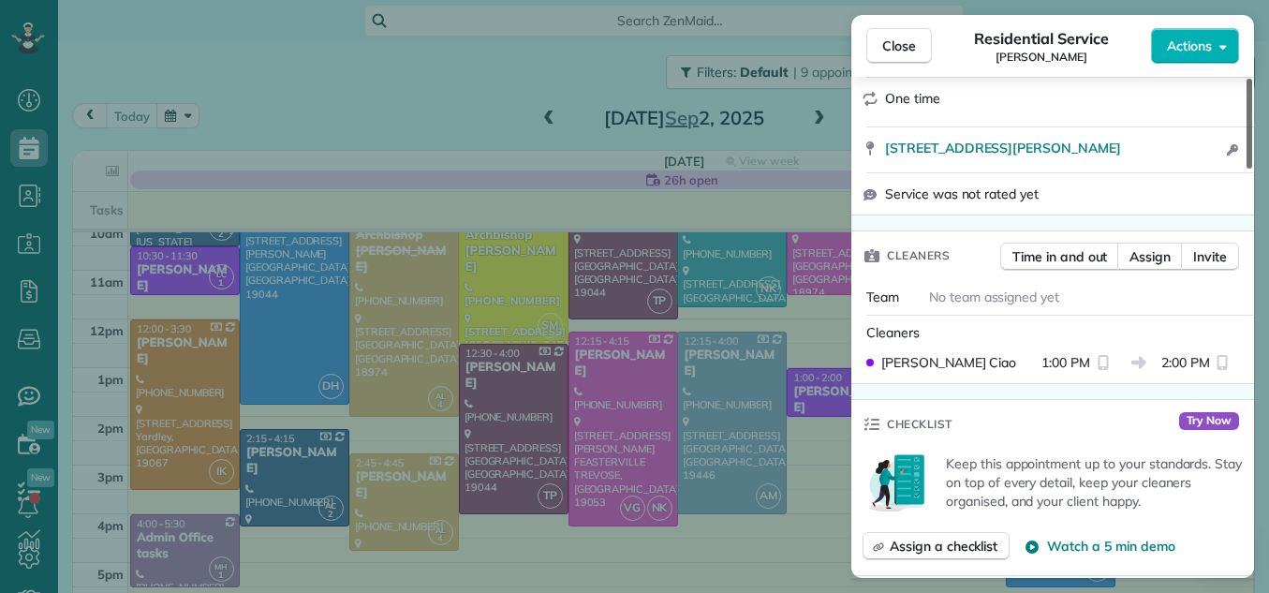
scroll to position [350, 0]
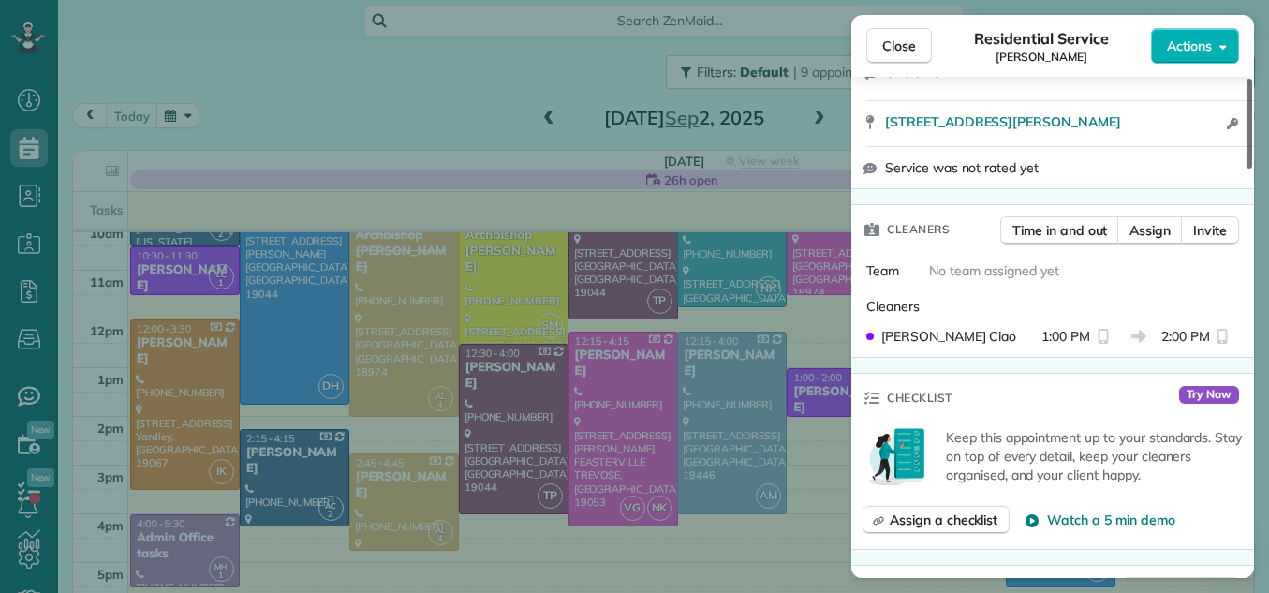
drag, startPoint x: 1247, startPoint y: 114, endPoint x: 1249, endPoint y: 163, distance: 48.7
click at [1249, 163] on div at bounding box center [1249, 124] width 6 height 90
click at [894, 43] on span "Close" at bounding box center [899, 46] width 34 height 19
